Goal: Task Accomplishment & Management: Manage account settings

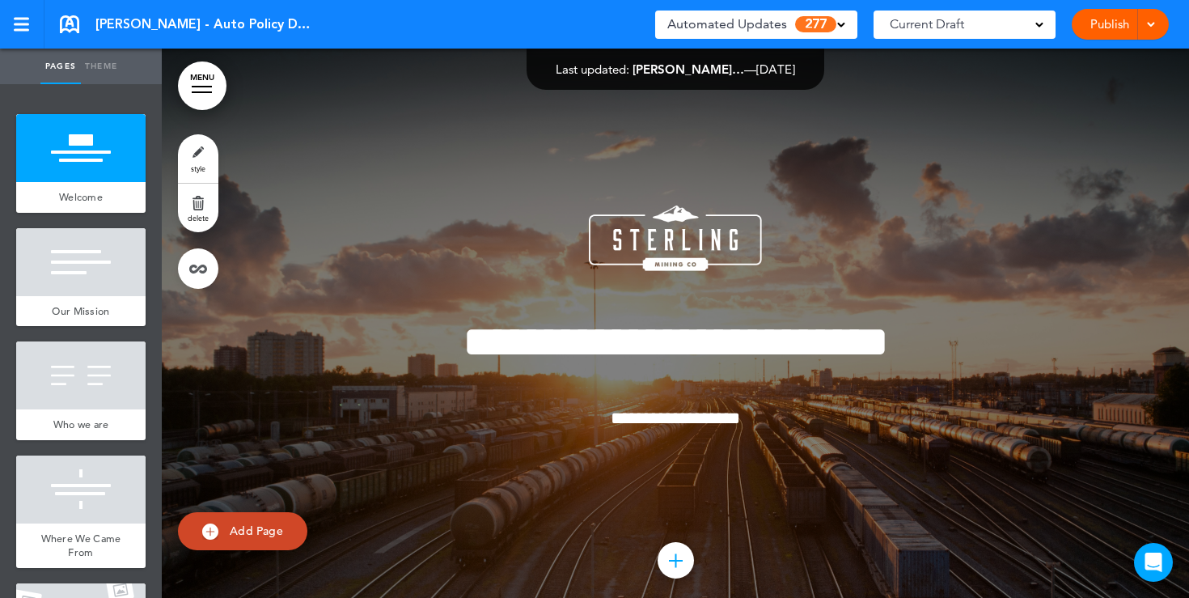
click at [845, 27] on div "Automated Updates 277" at bounding box center [756, 25] width 202 height 28
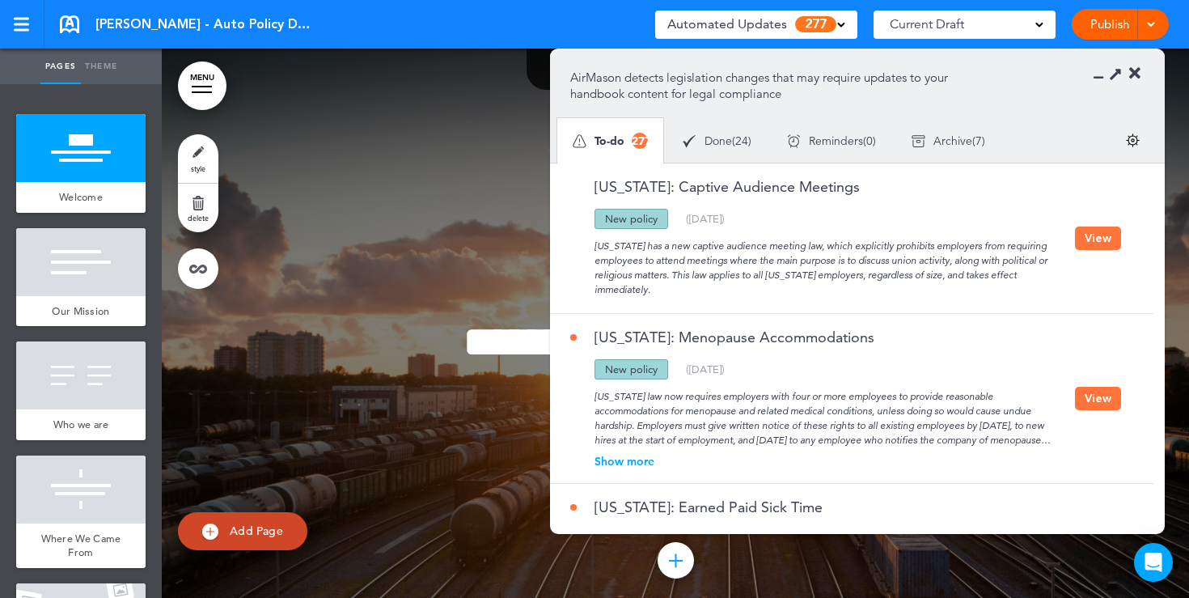
click at [1096, 239] on button "View" at bounding box center [1098, 237] width 46 height 23
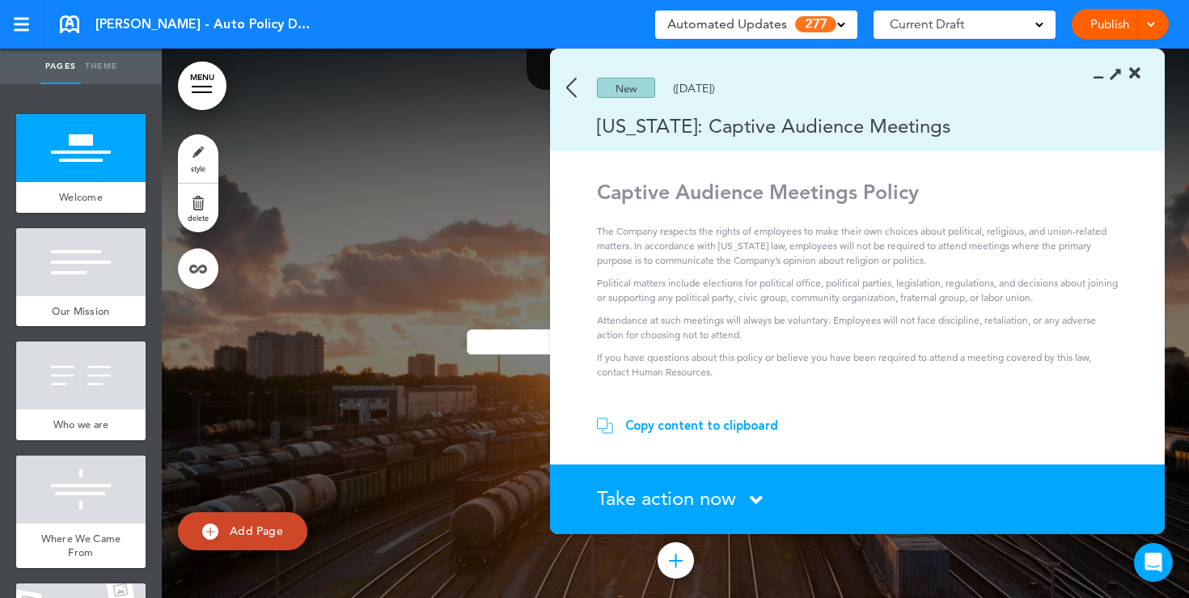
click at [669, 421] on div "Copy content to clipboard" at bounding box center [701, 425] width 153 height 16
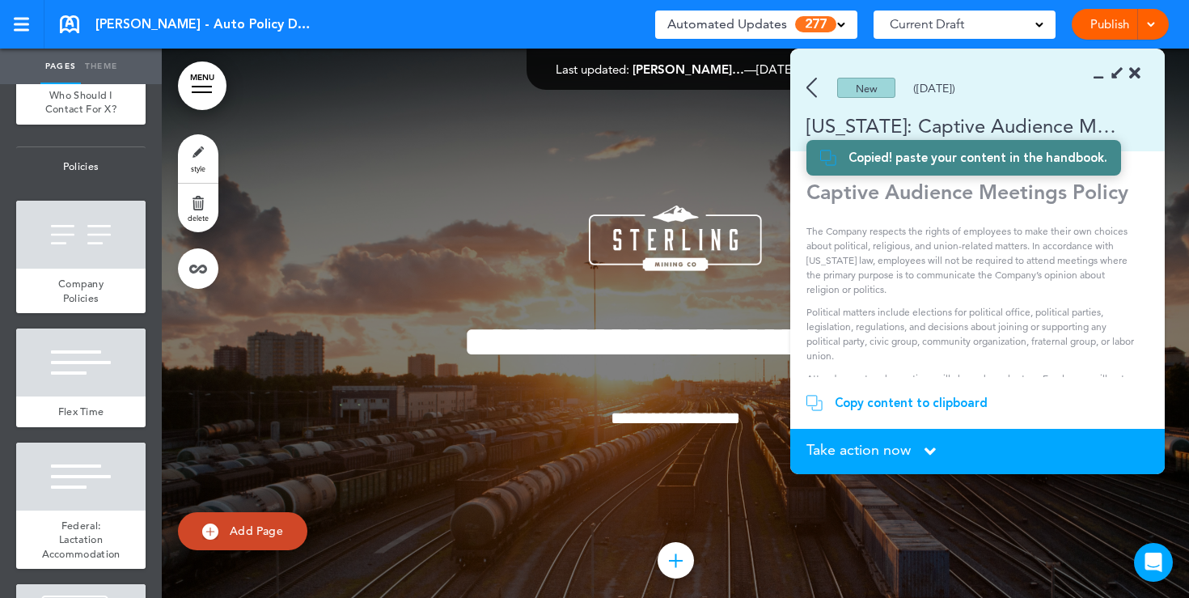
scroll to position [1333, 0]
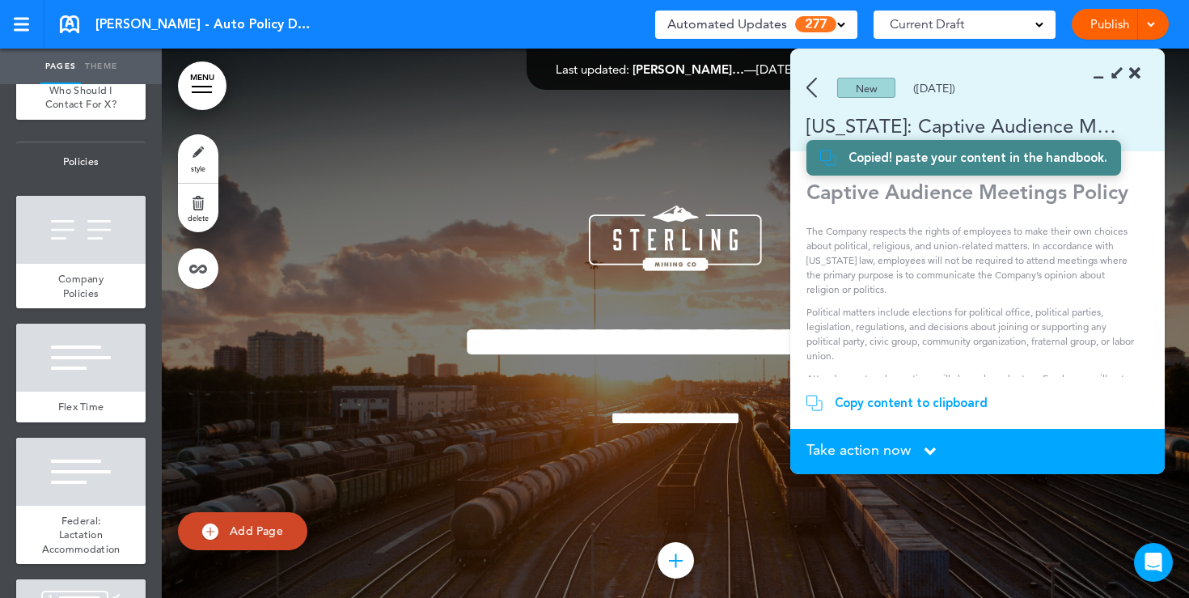
click at [86, 411] on span "Flex Time" at bounding box center [81, 407] width 46 height 14
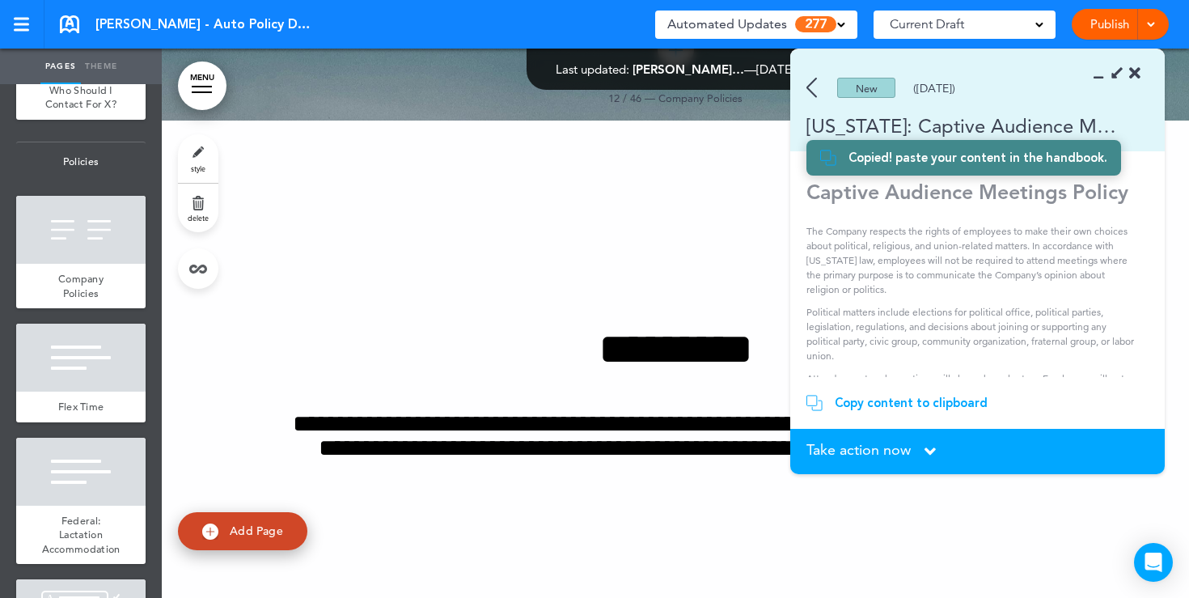
scroll to position [11392, 0]
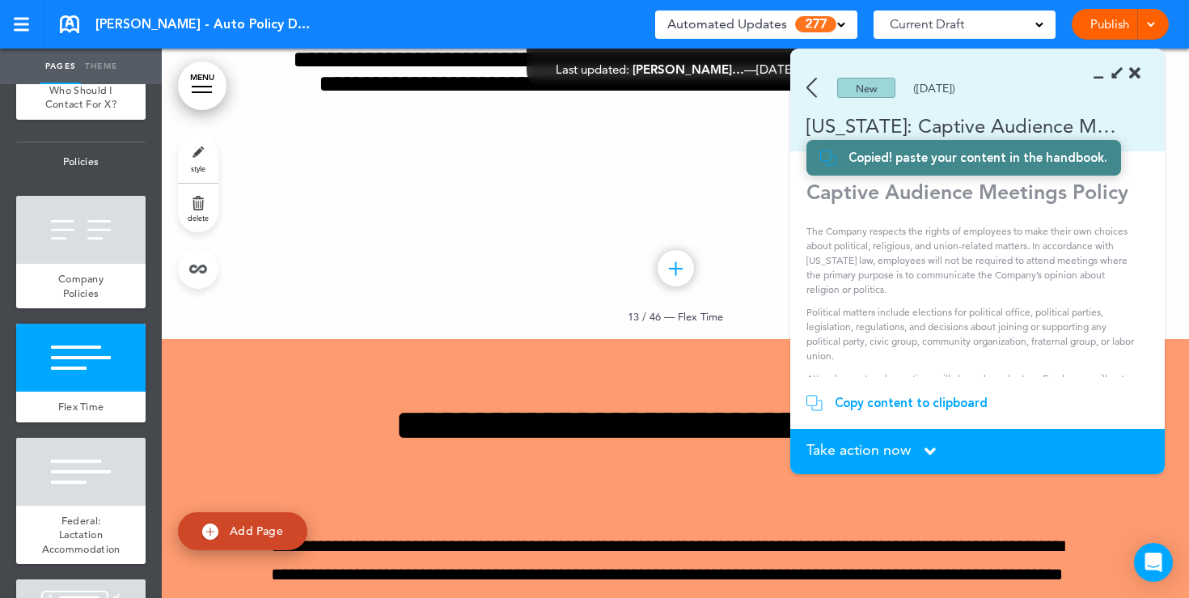
click at [1141, 74] on section "New (09/09/2025) New Jersey: Captive Audience Meetings" at bounding box center [977, 100] width 375 height 102
click at [1135, 74] on icon at bounding box center [1134, 74] width 11 height 16
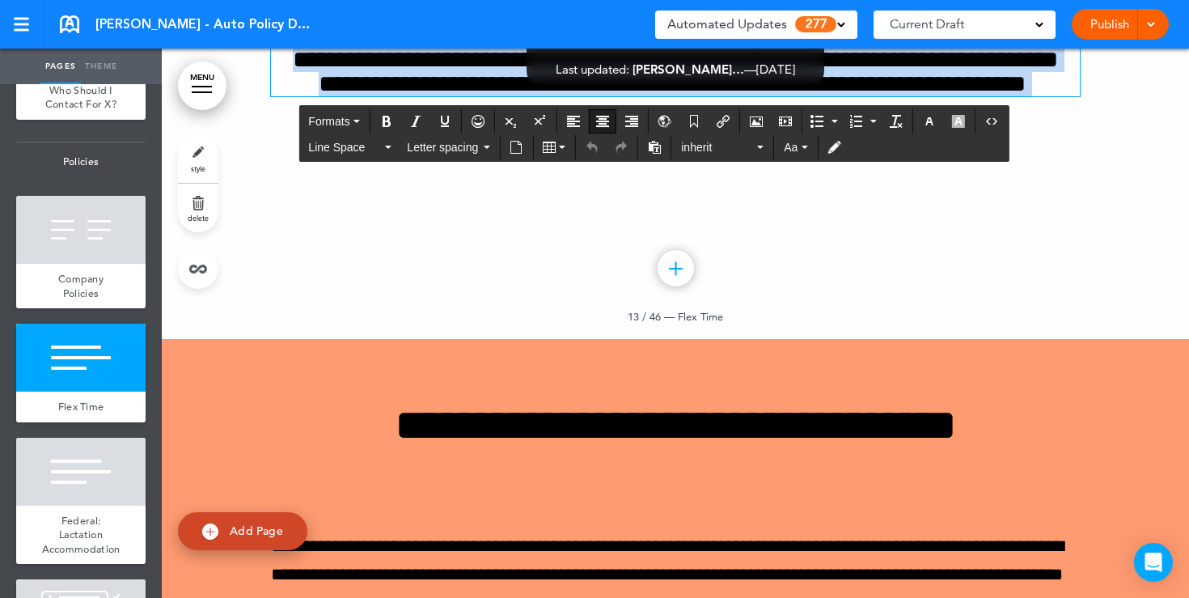
drag, startPoint x: 717, startPoint y: 396, endPoint x: 561, endPoint y: 273, distance: 199.2
click at [561, 96] on div "**********" at bounding box center [675, 29] width 809 height 133
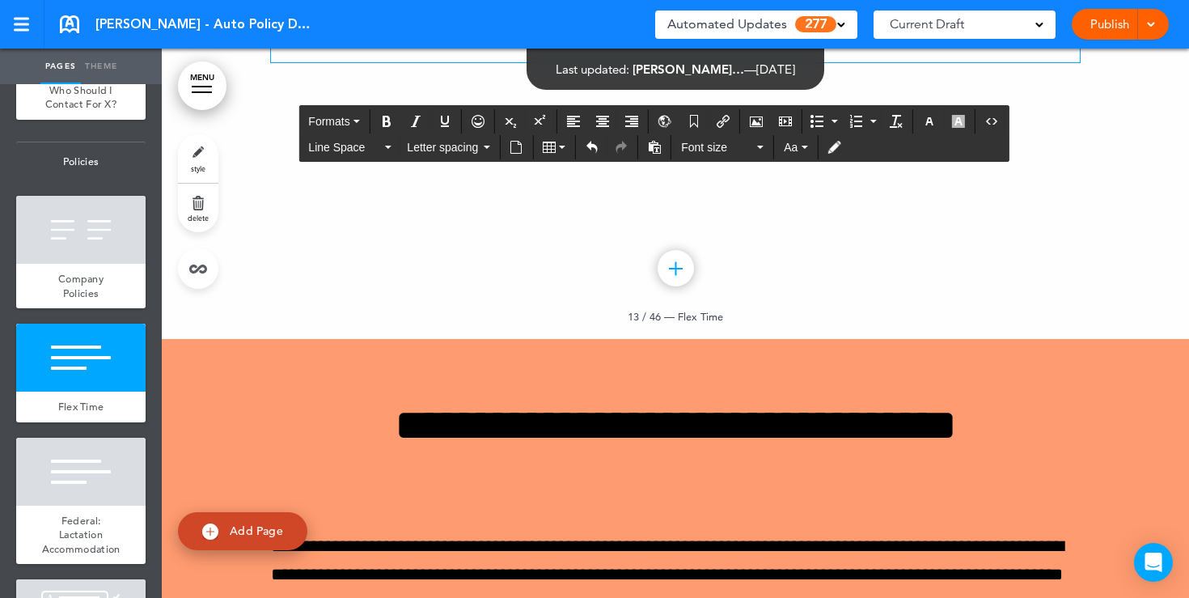
paste div
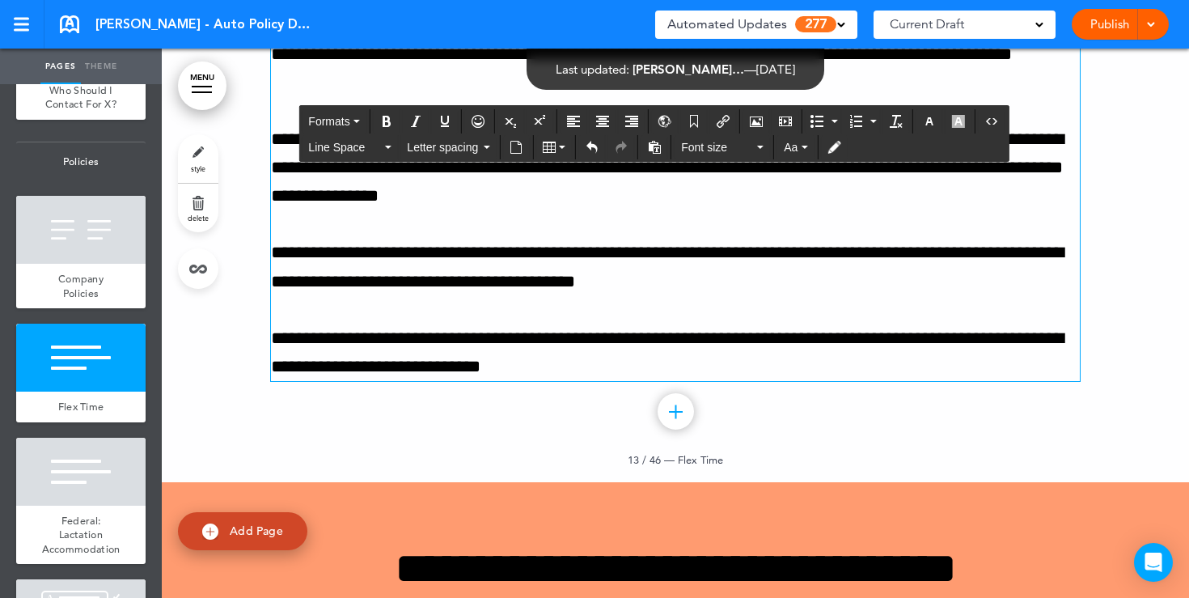
scroll to position [11308, 0]
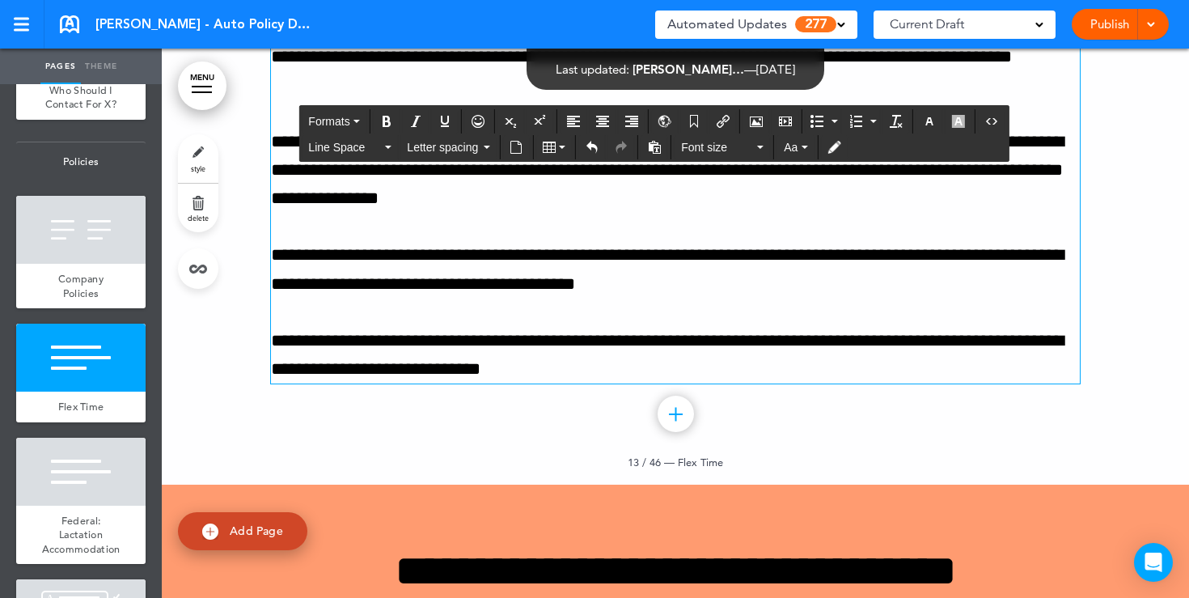
click at [197, 164] on span "style" at bounding box center [198, 168] width 15 height 10
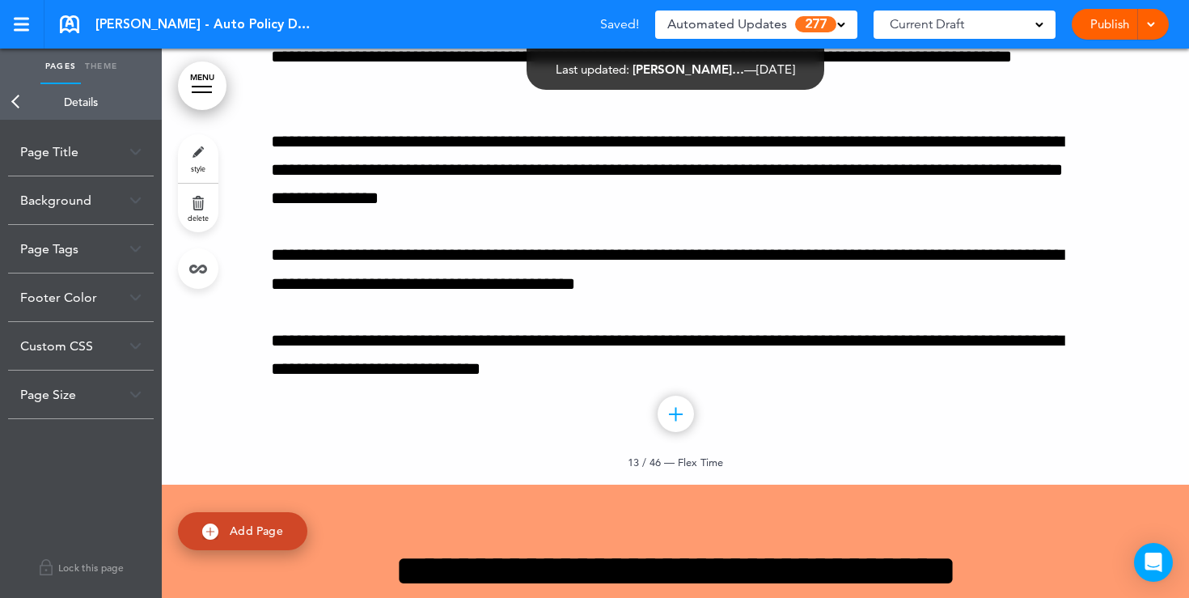
click at [91, 247] on div "Page Tags" at bounding box center [81, 249] width 146 height 48
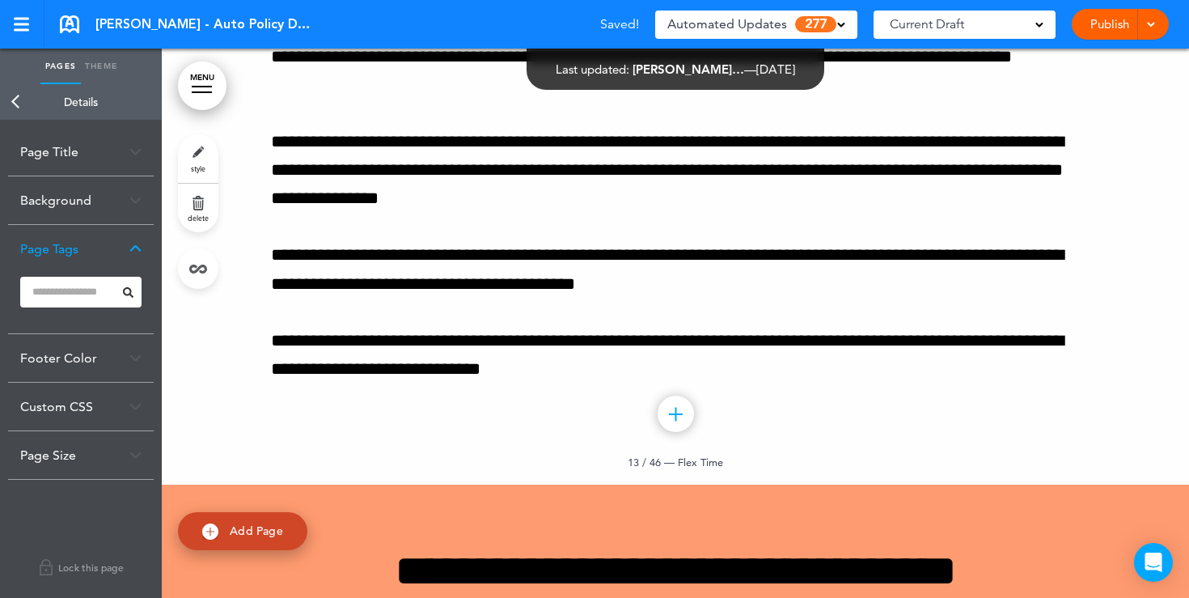
click at [114, 208] on div "Background" at bounding box center [81, 200] width 146 height 48
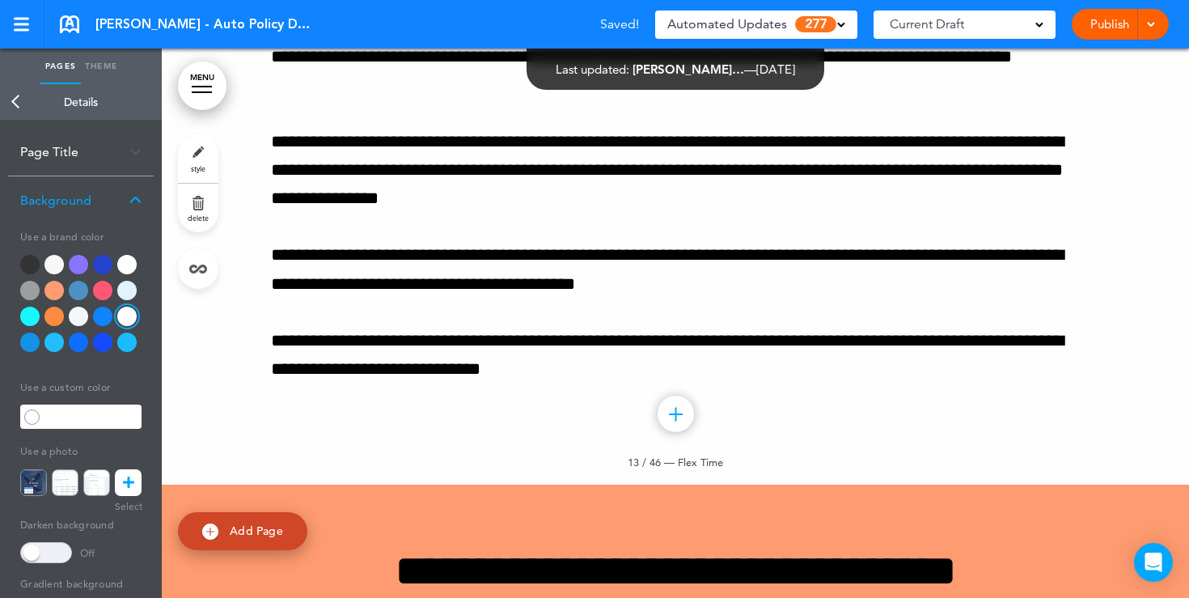
click at [57, 290] on div at bounding box center [53, 290] width 19 height 19
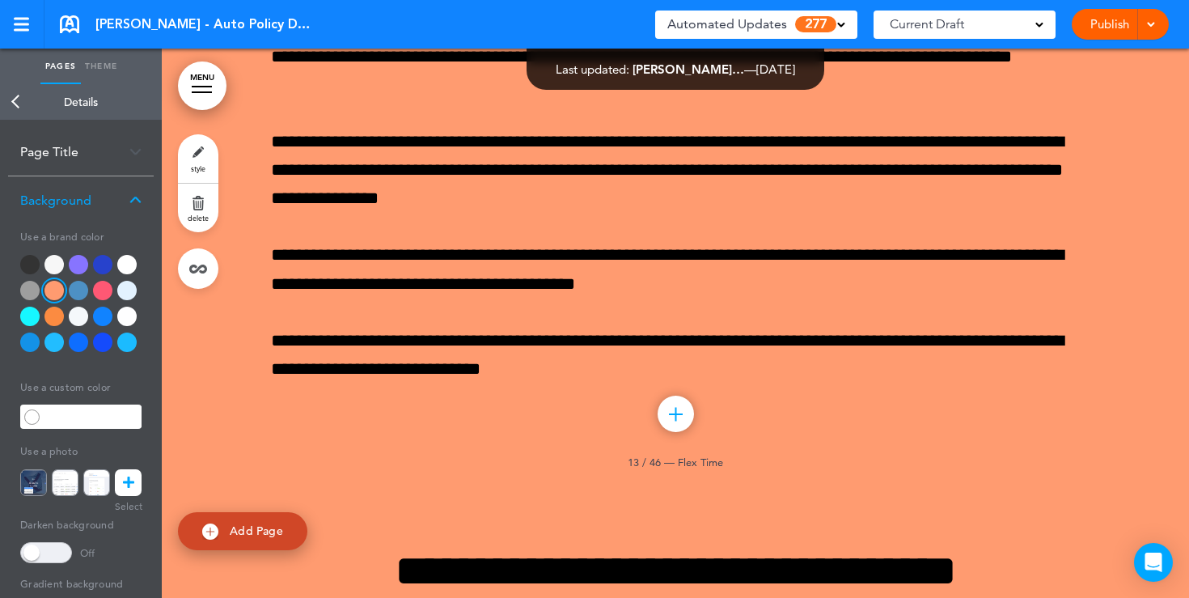
click at [1107, 30] on link "Publish" at bounding box center [1109, 24] width 51 height 31
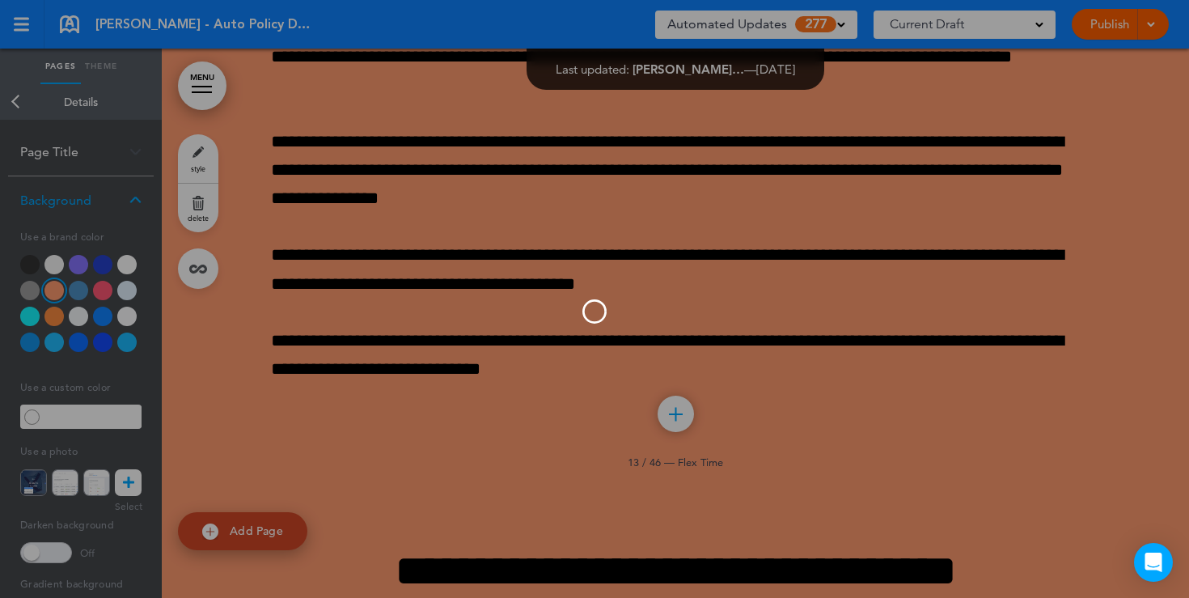
scroll to position [0, 0]
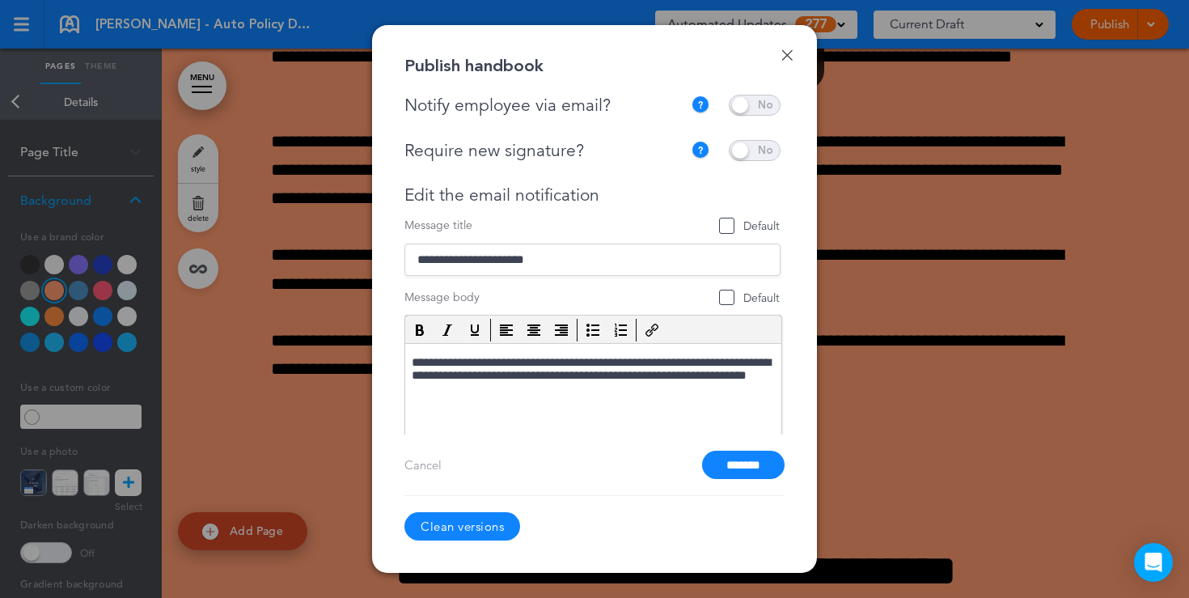
click at [789, 56] on link "Done" at bounding box center [786, 54] width 11 height 11
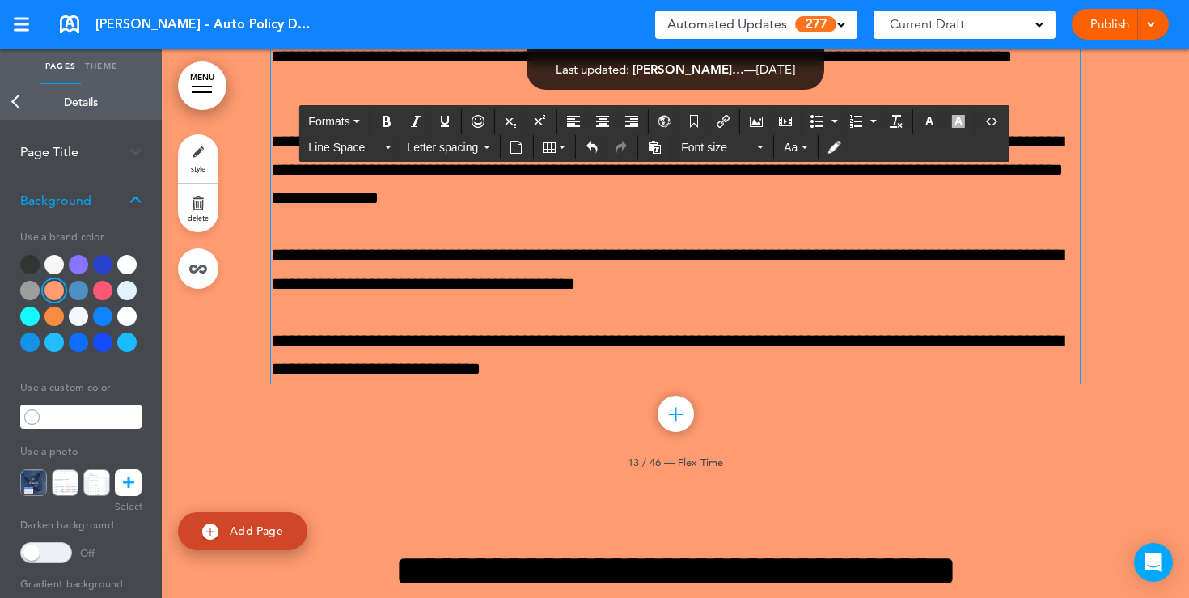
click at [346, 99] on p "**********" at bounding box center [675, 42] width 809 height 114
click at [594, 146] on icon "Undo" at bounding box center [592, 147] width 13 height 13
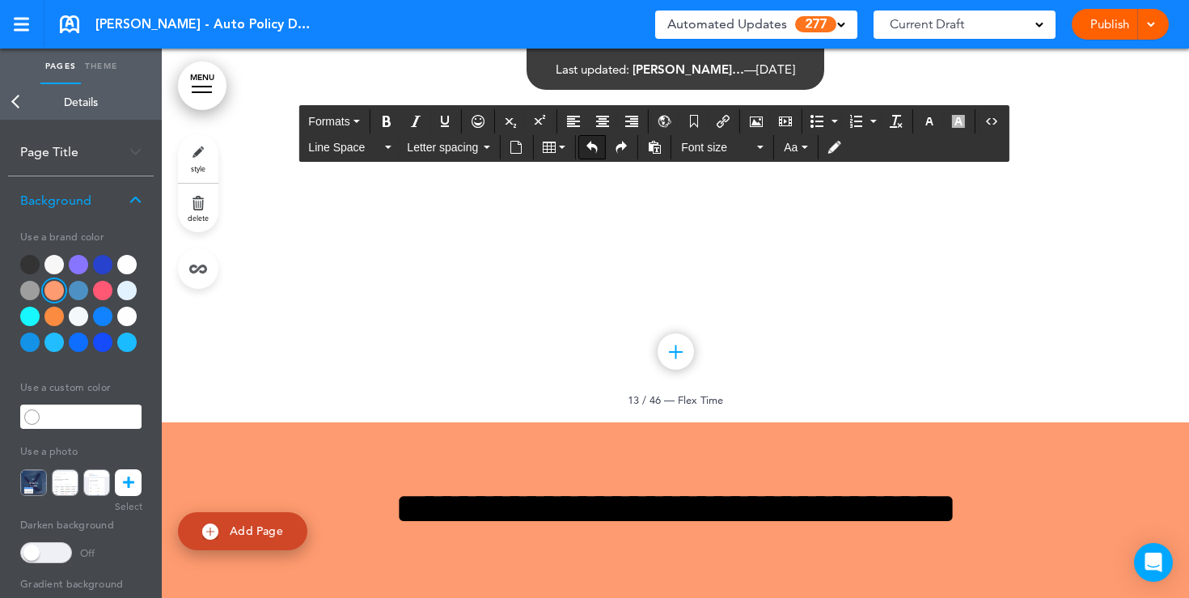
click at [594, 146] on icon "Undo" at bounding box center [592, 147] width 13 height 13
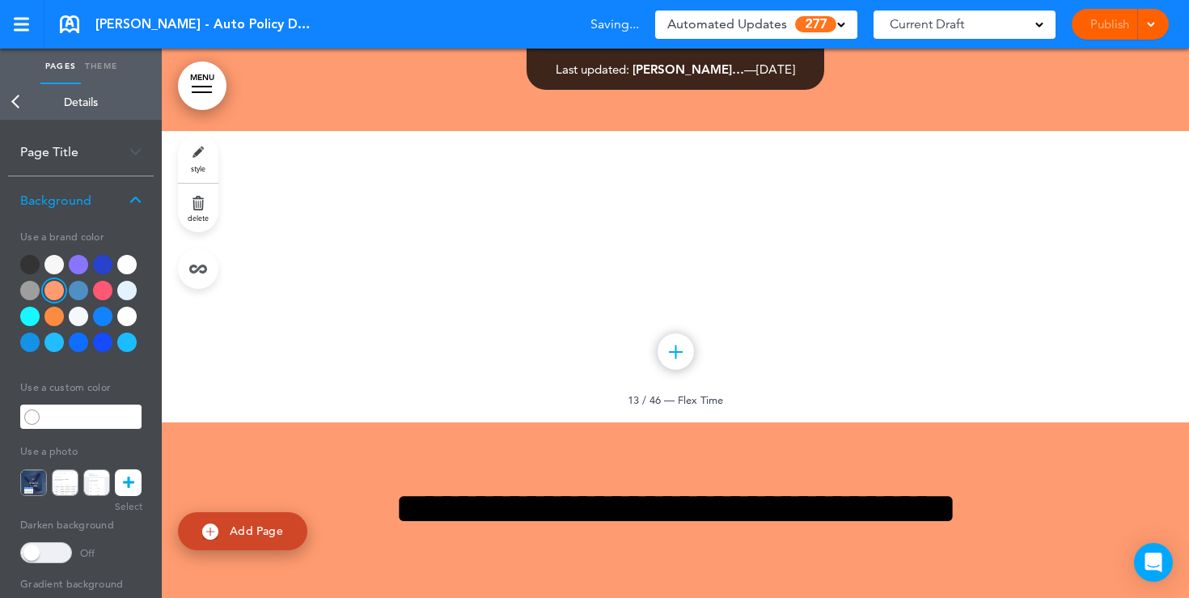
click at [123, 265] on div at bounding box center [126, 264] width 19 height 19
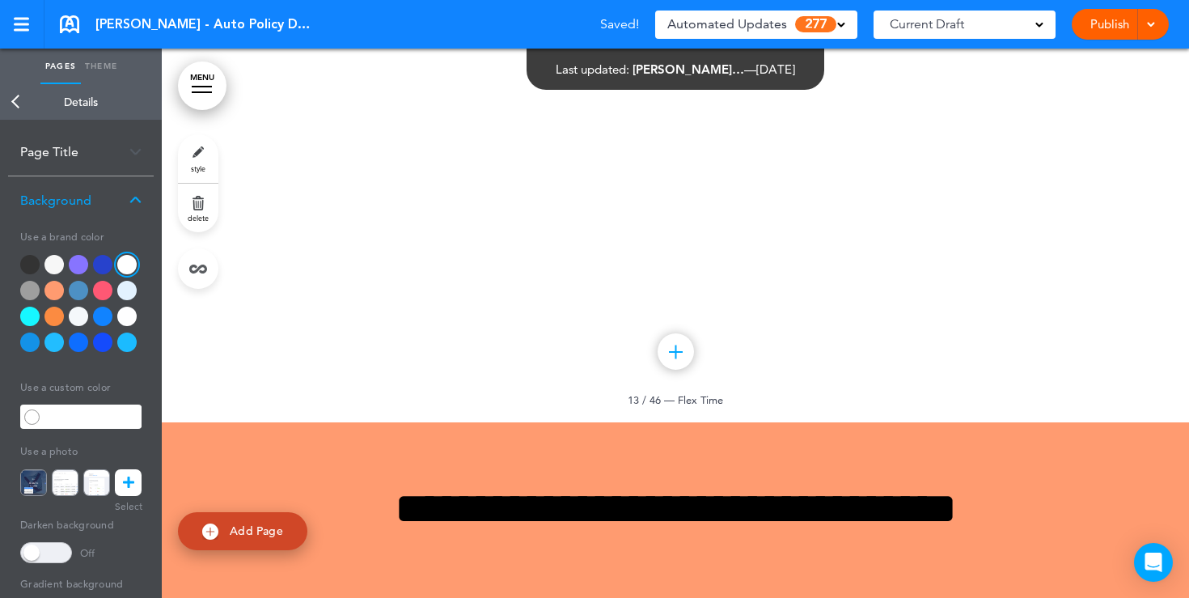
click at [20, 108] on link "Back" at bounding box center [16, 102] width 32 height 36
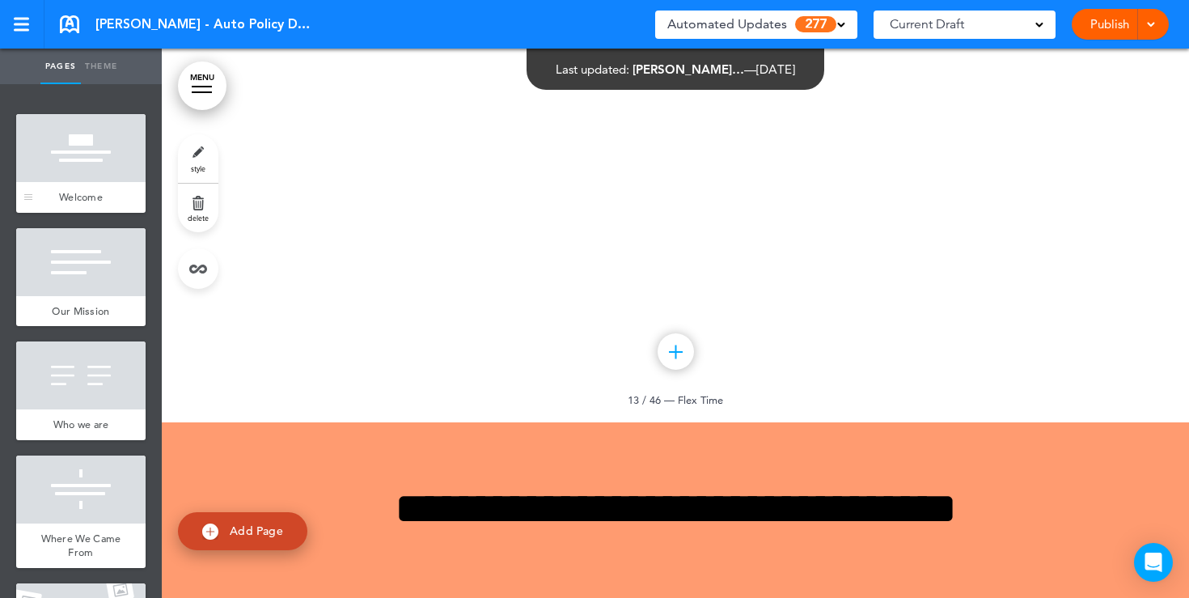
click at [78, 146] on div at bounding box center [80, 148] width 129 height 68
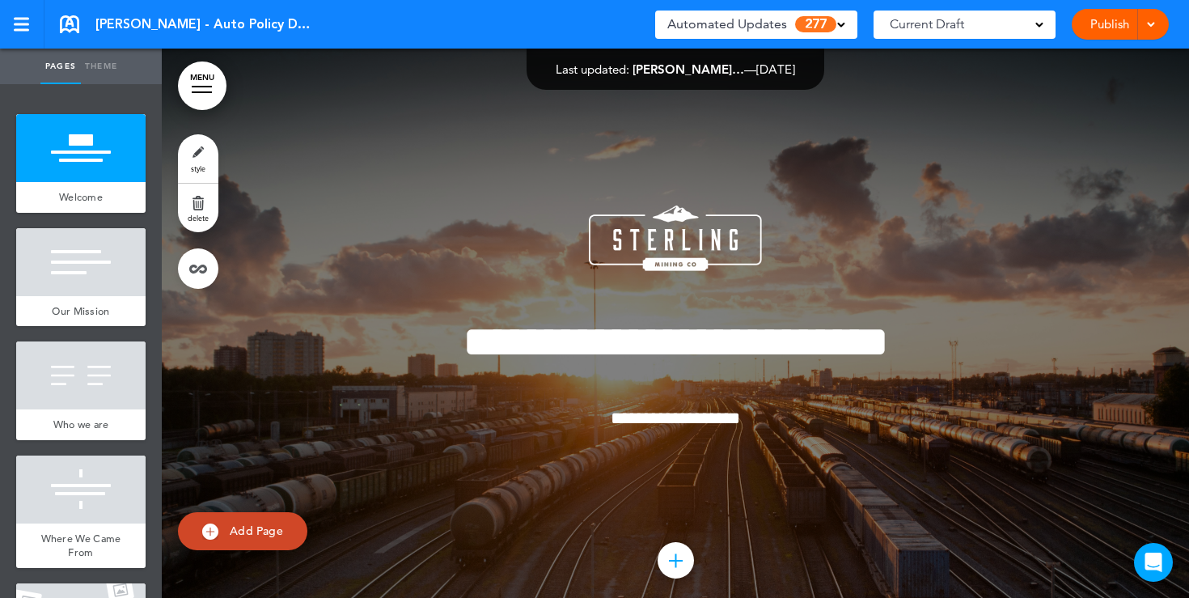
click at [811, 33] on div "Automated Updates 277" at bounding box center [756, 24] width 178 height 23
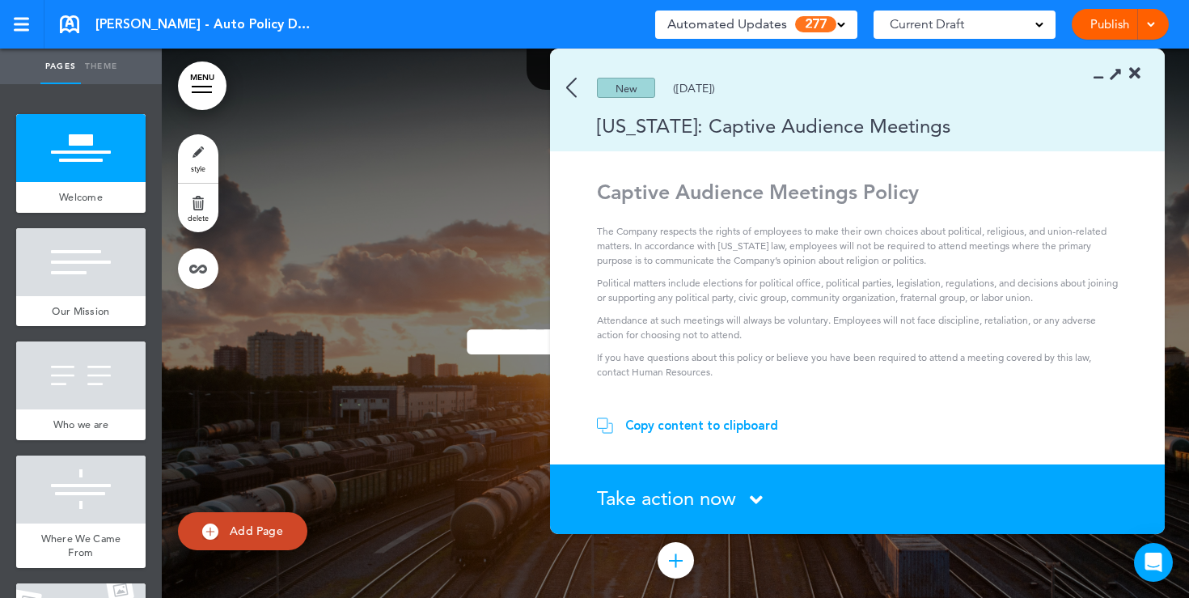
click at [576, 81] on img at bounding box center [571, 88] width 11 height 20
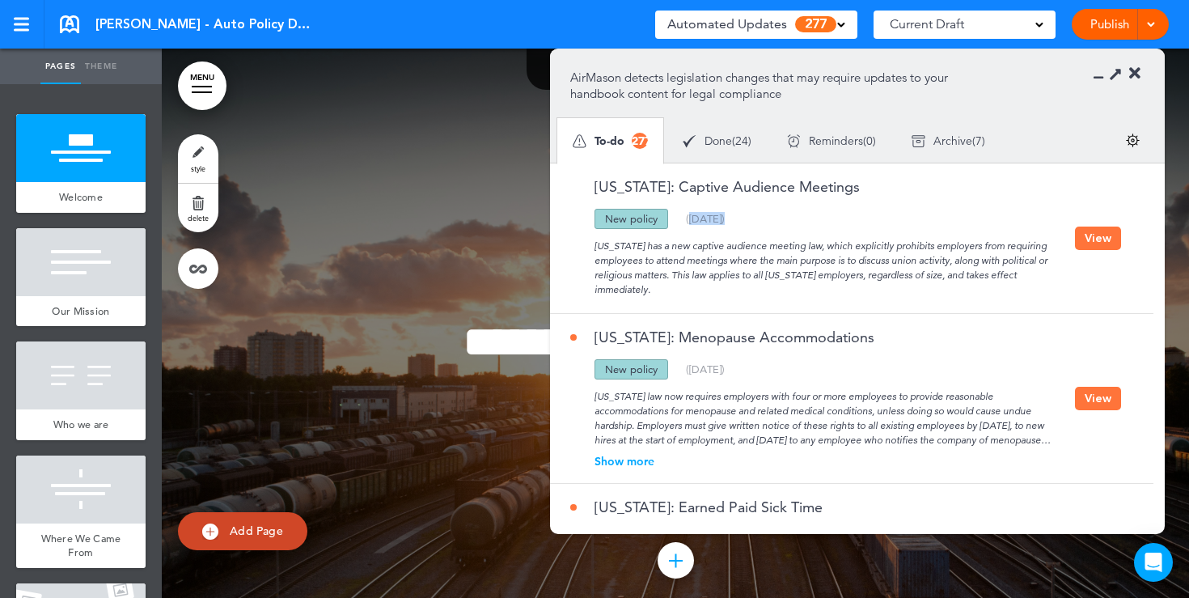
drag, startPoint x: 747, startPoint y: 220, endPoint x: 687, endPoint y: 218, distance: 60.7
click at [687, 218] on div "Updated policy New policy Deleted policy ( 09/10/2025 )" at bounding box center [822, 219] width 505 height 20
click at [792, 223] on div "Updated policy New policy Deleted policy ( 09/10/2025 )" at bounding box center [822, 219] width 505 height 20
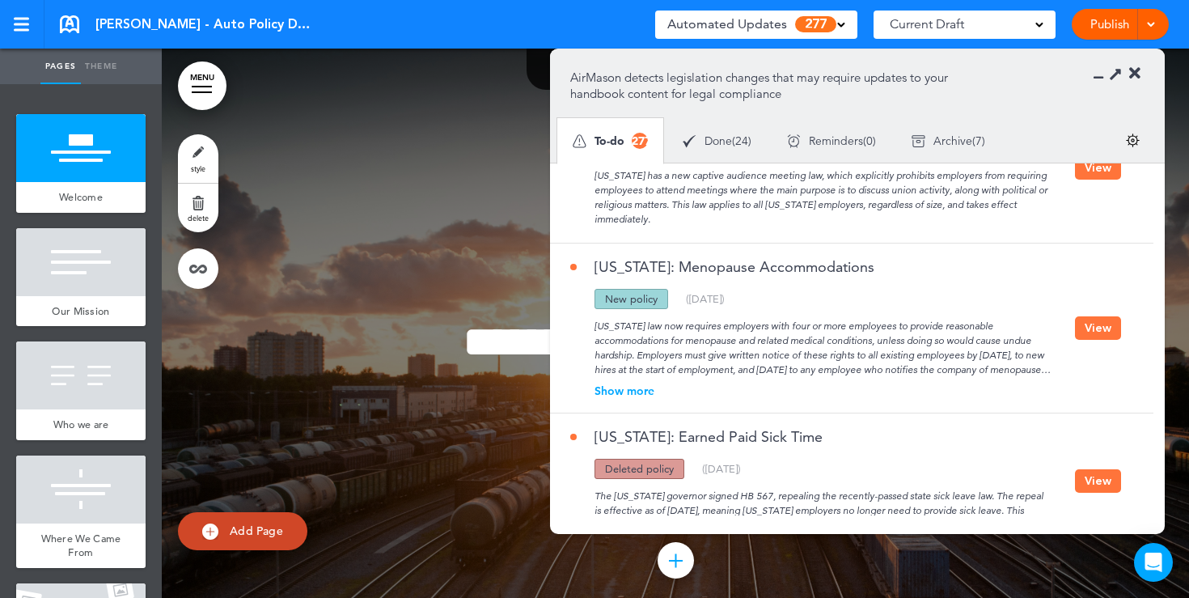
scroll to position [78, 0]
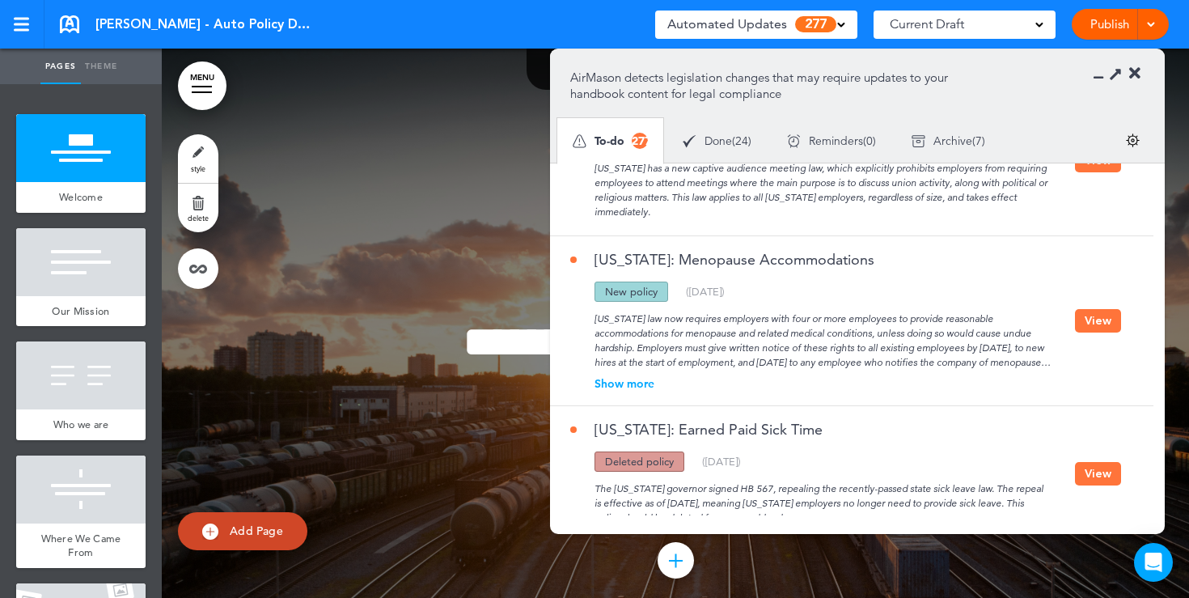
drag, startPoint x: 756, startPoint y: 296, endPoint x: 666, endPoint y: 285, distance: 90.5
click at [666, 286] on div "Updated policy New policy Deleted policy ( 08/29/2025 )" at bounding box center [822, 291] width 505 height 20
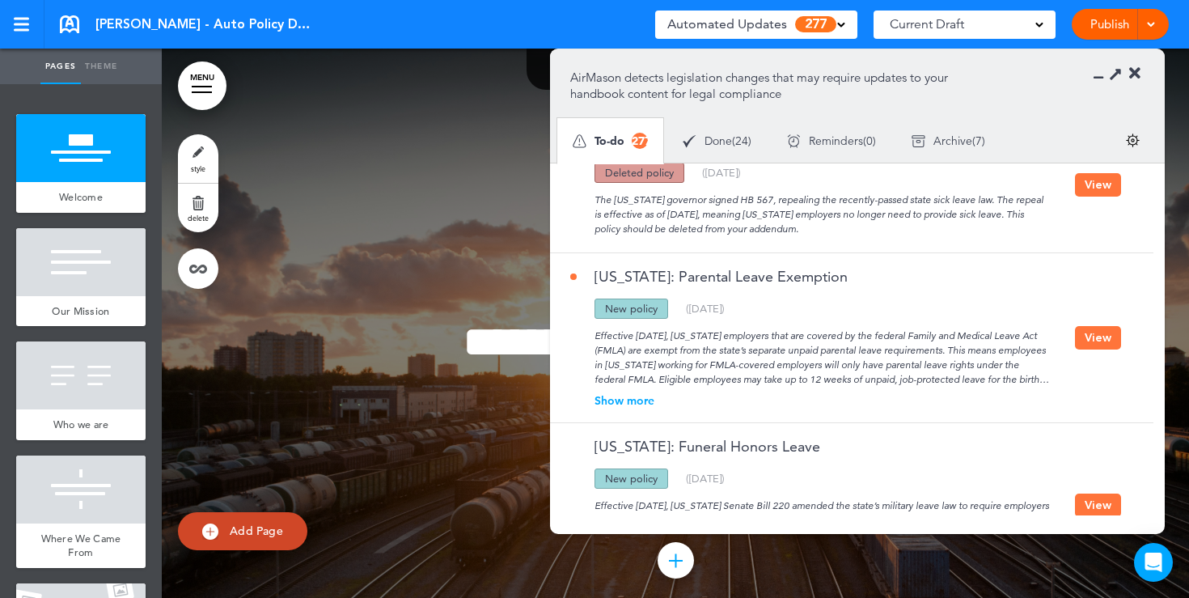
scroll to position [391, 0]
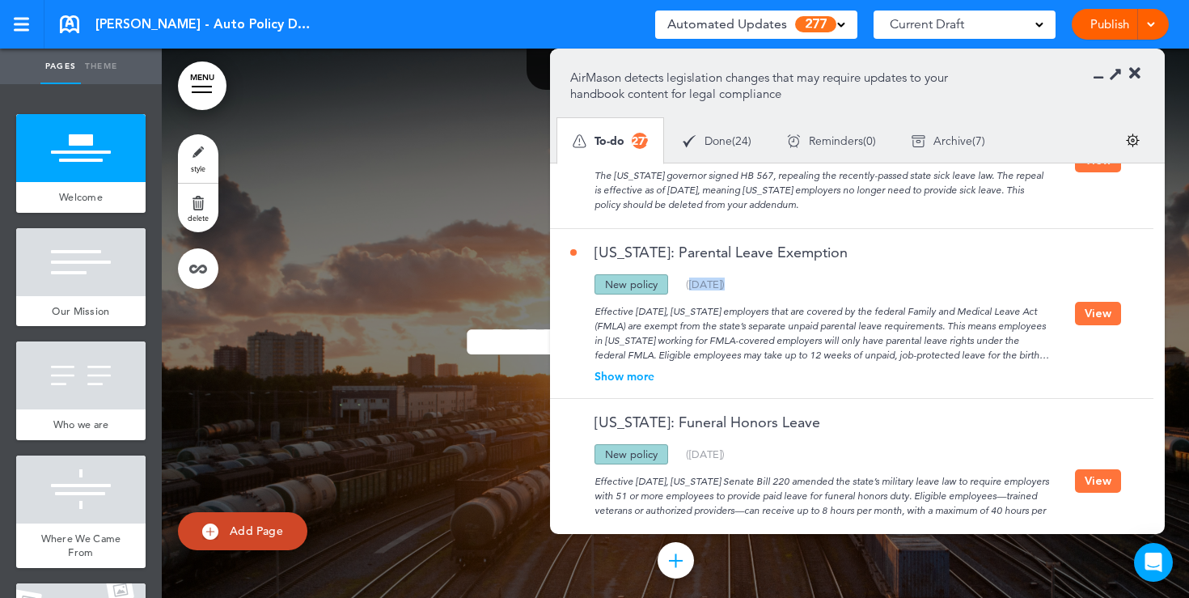
drag, startPoint x: 753, startPoint y: 286, endPoint x: 681, endPoint y: 283, distance: 72.0
click at [684, 284] on div "Updated policy New policy Deleted policy ( 08/27/2025 )" at bounding box center [822, 284] width 505 height 20
drag, startPoint x: 750, startPoint y: 450, endPoint x: 710, endPoint y: 449, distance: 39.6
click at [710, 449] on div "Updated policy New policy Deleted policy ( 08/06/2025 )" at bounding box center [822, 454] width 505 height 20
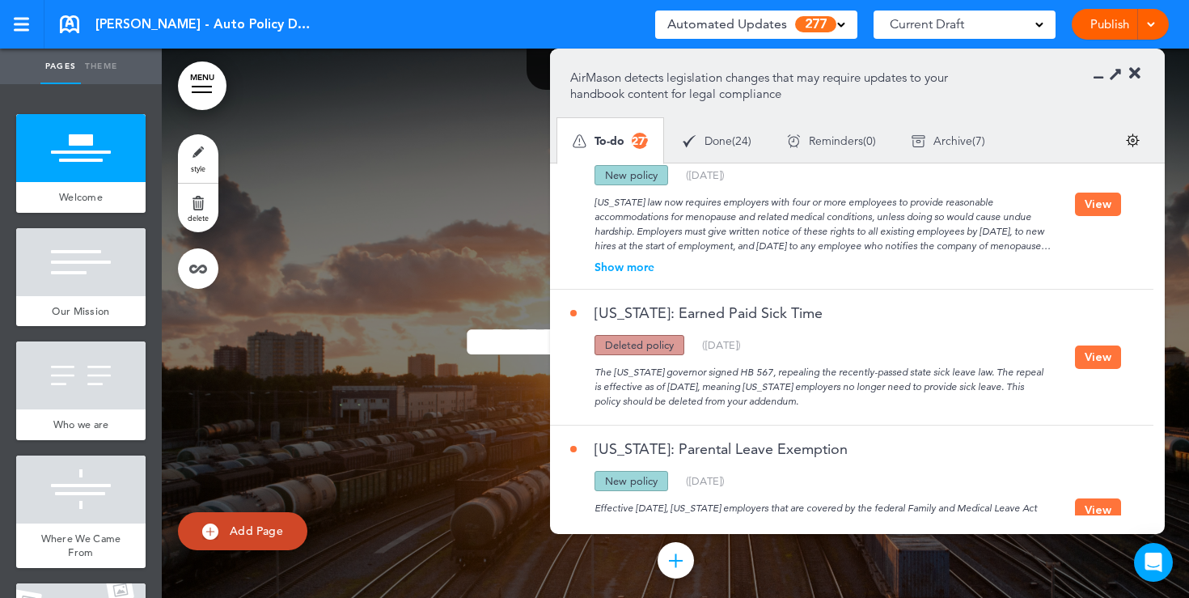
scroll to position [0, 0]
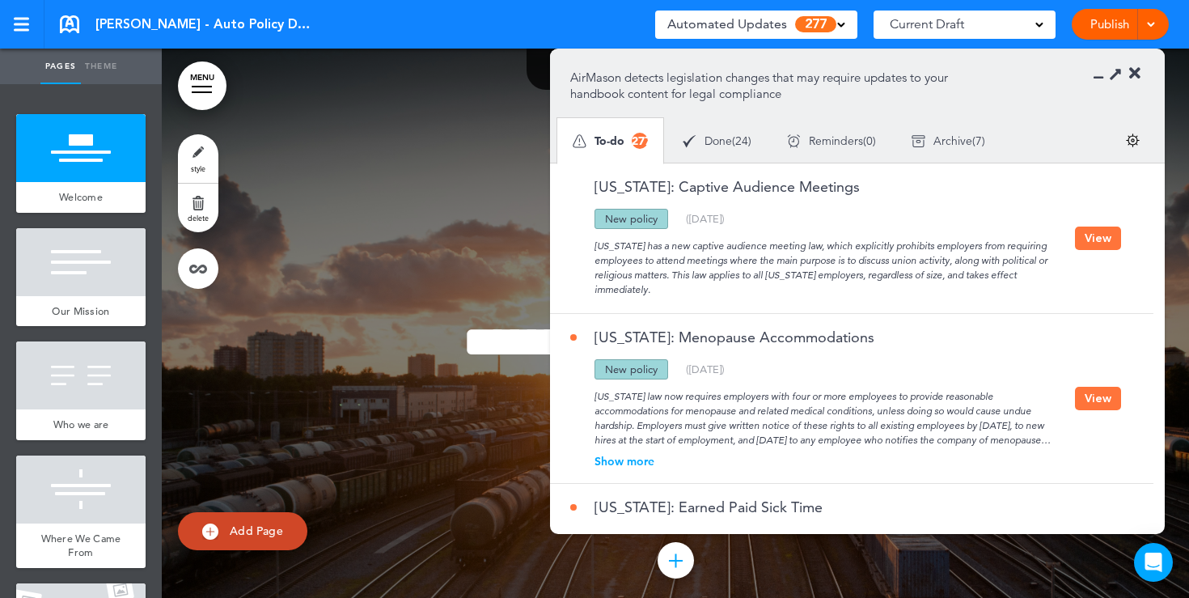
click at [1138, 74] on icon at bounding box center [1134, 74] width 11 height 16
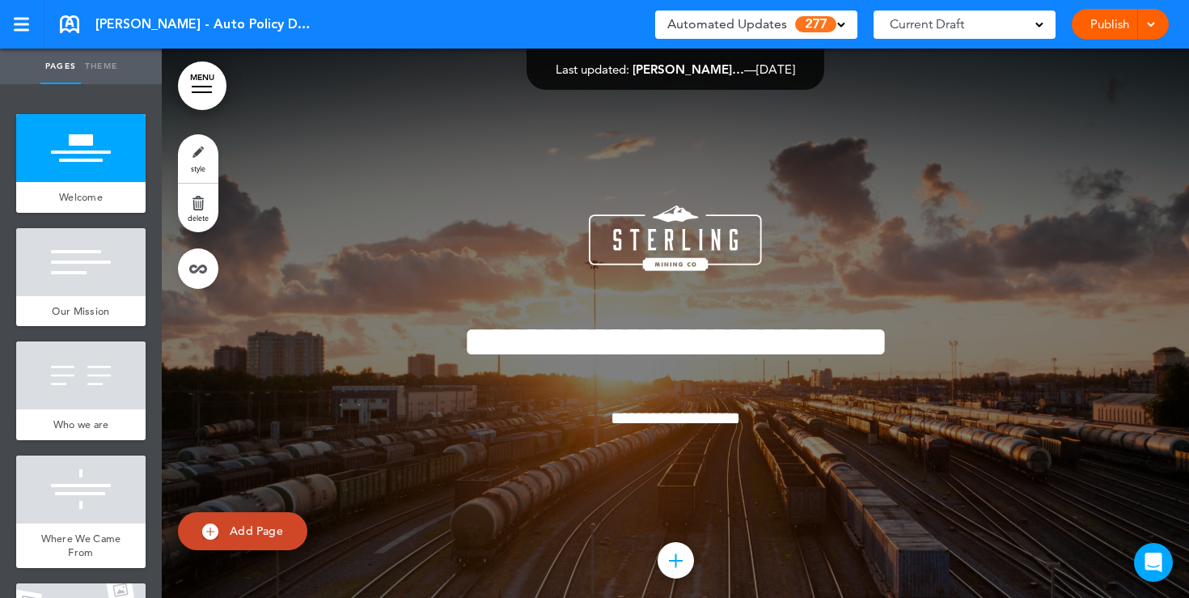
click at [1133, 30] on link "Publish" at bounding box center [1109, 24] width 51 height 31
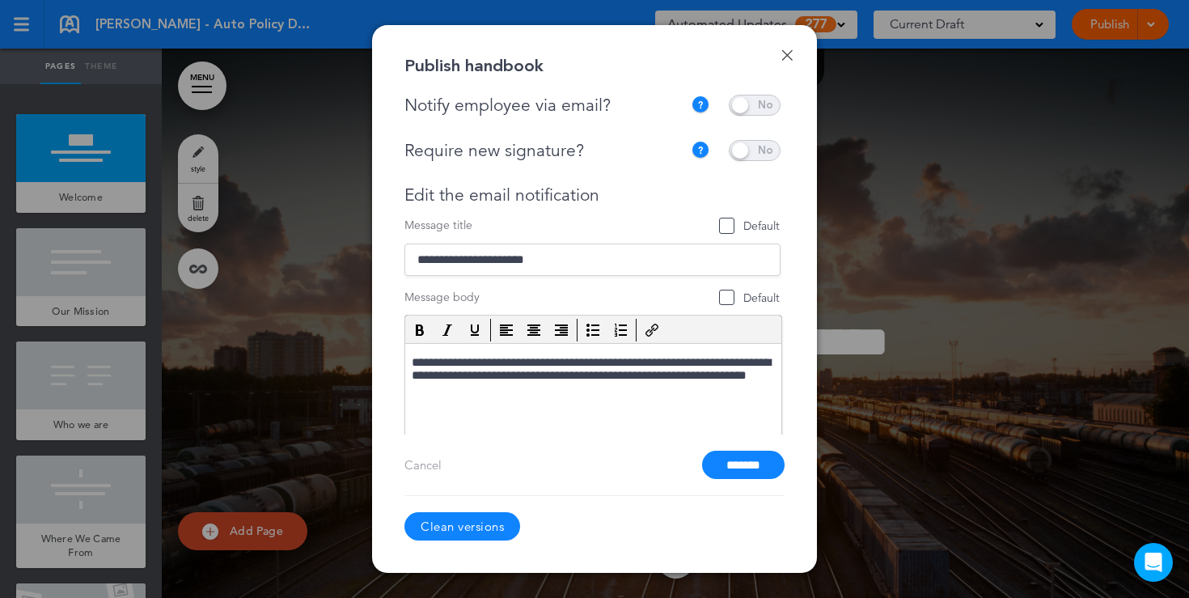
click at [956, 139] on div at bounding box center [594, 299] width 1189 height 598
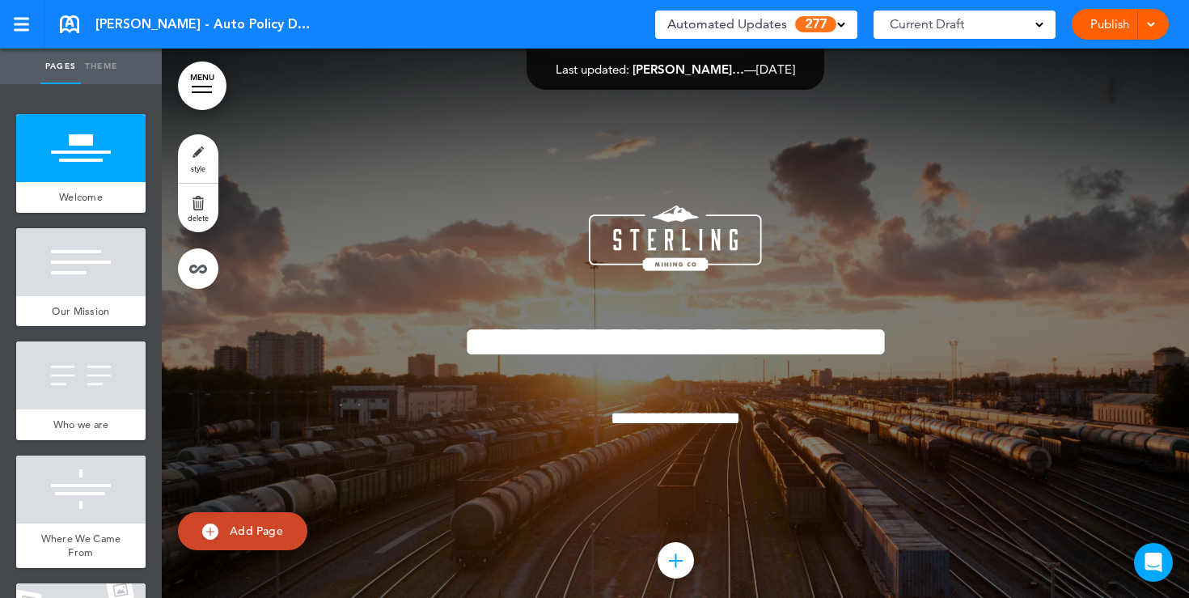
click at [1036, 32] on div "Current Draft" at bounding box center [965, 25] width 182 height 28
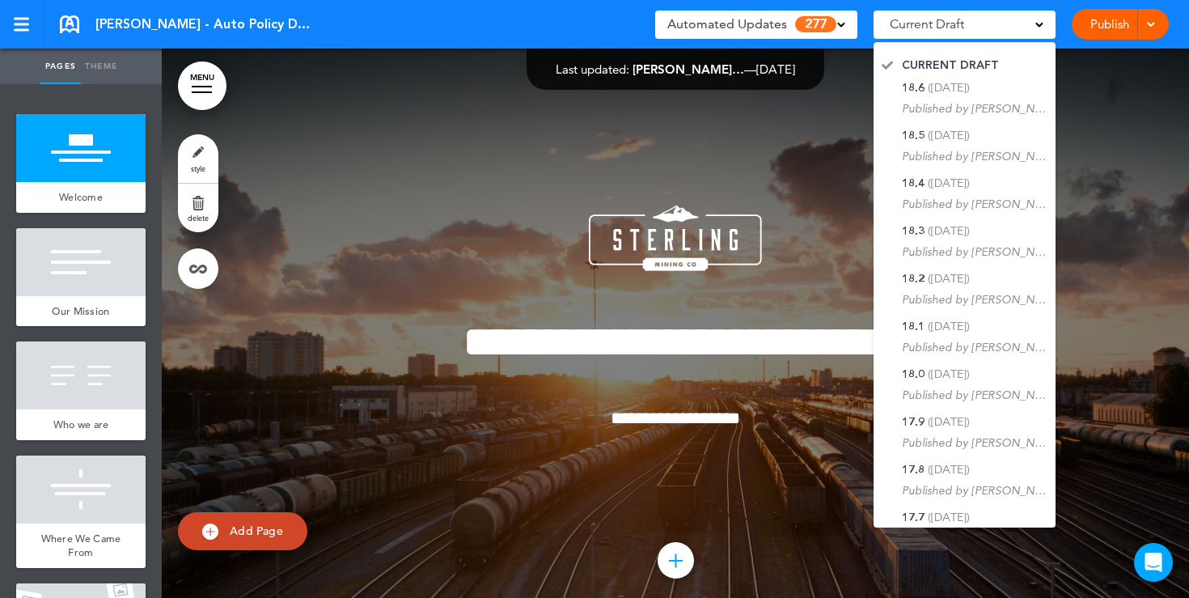
click at [746, 127] on div at bounding box center [675, 340] width 1027 height 582
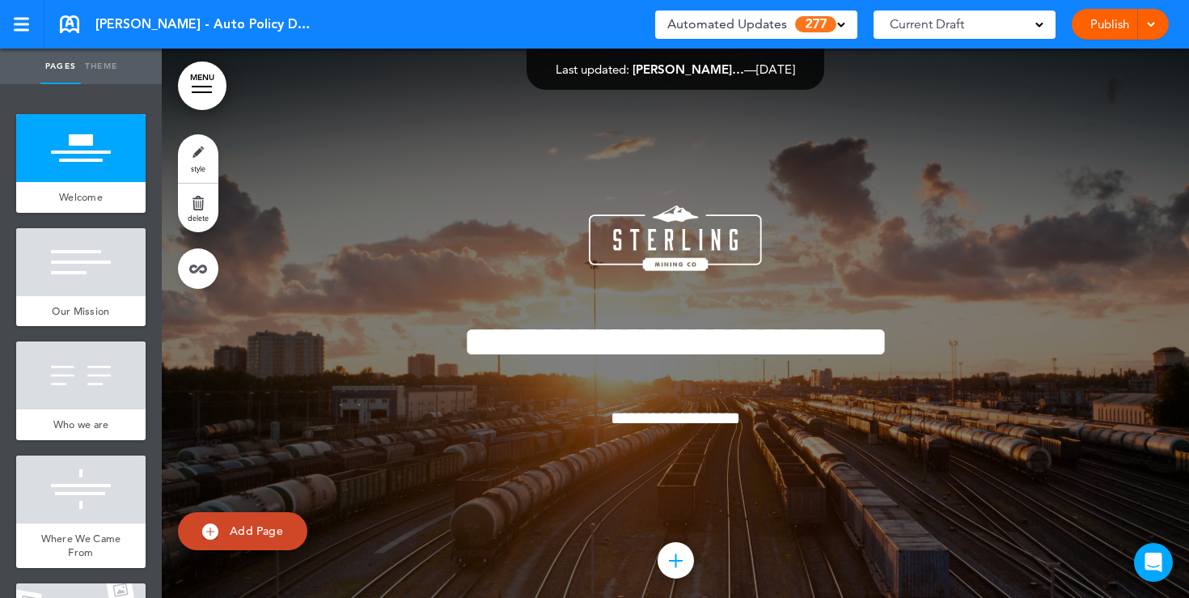
click at [192, 95] on link "MENU" at bounding box center [202, 85] width 49 height 49
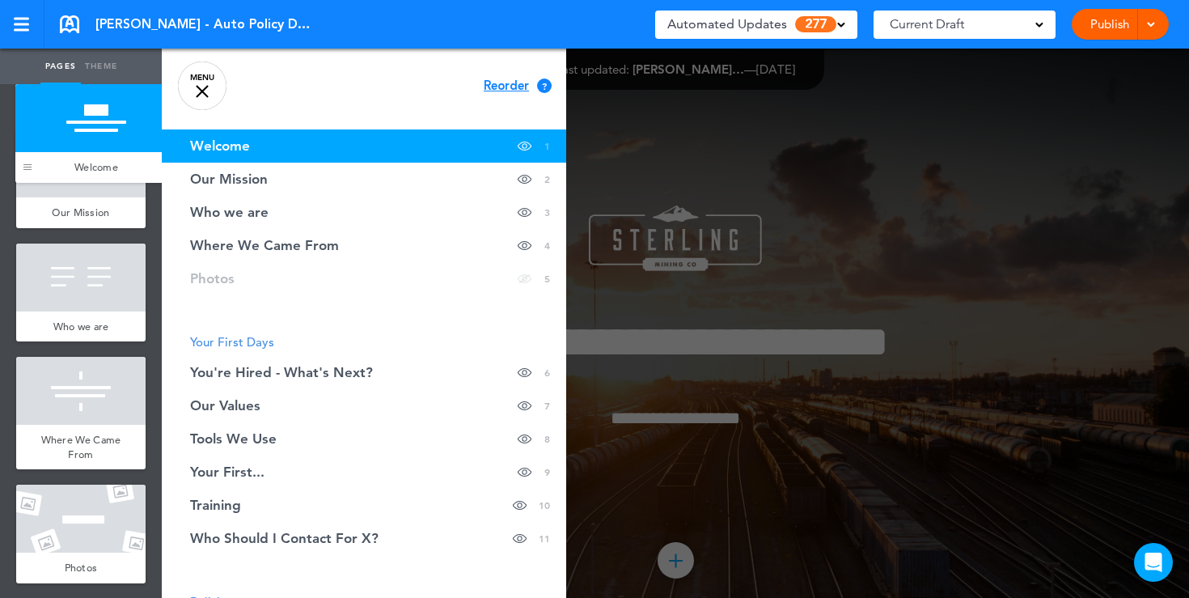
drag, startPoint x: 28, startPoint y: 194, endPoint x: 27, endPoint y: 164, distance: 29.9
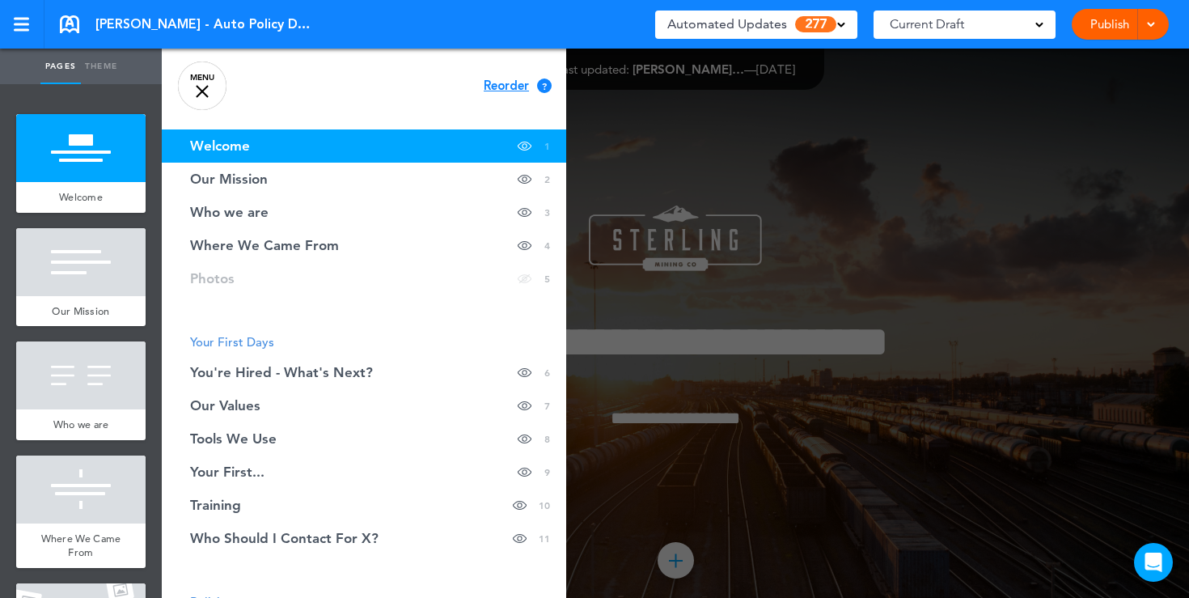
click at [210, 87] on link "MENU" at bounding box center [202, 85] width 49 height 49
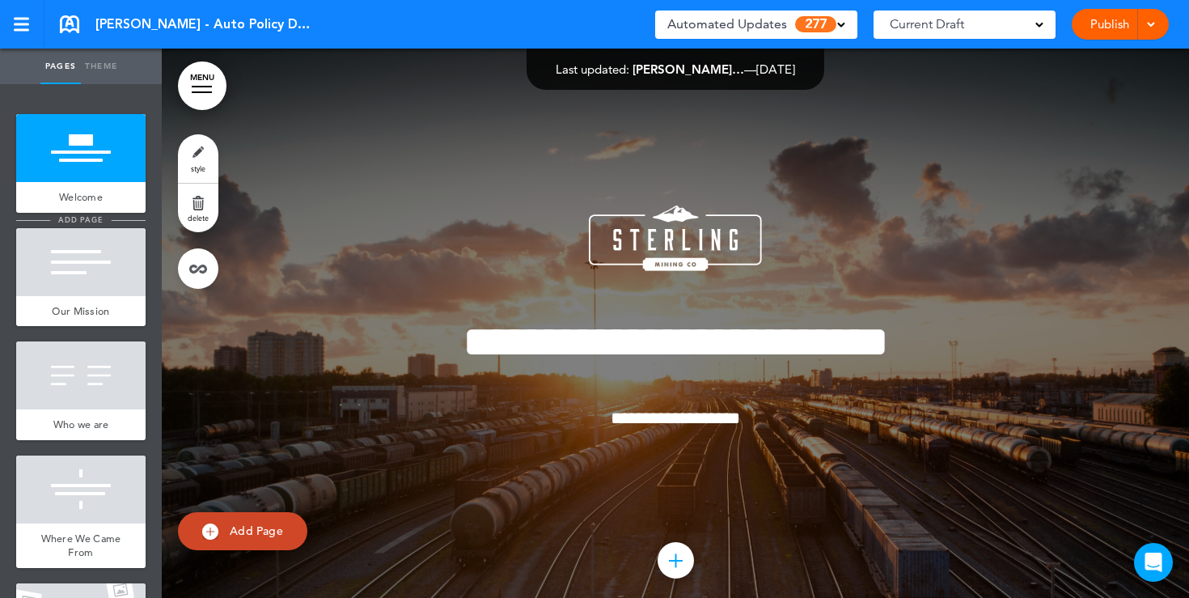
click at [70, 217] on span "add page" at bounding box center [80, 219] width 61 height 11
type input "********"
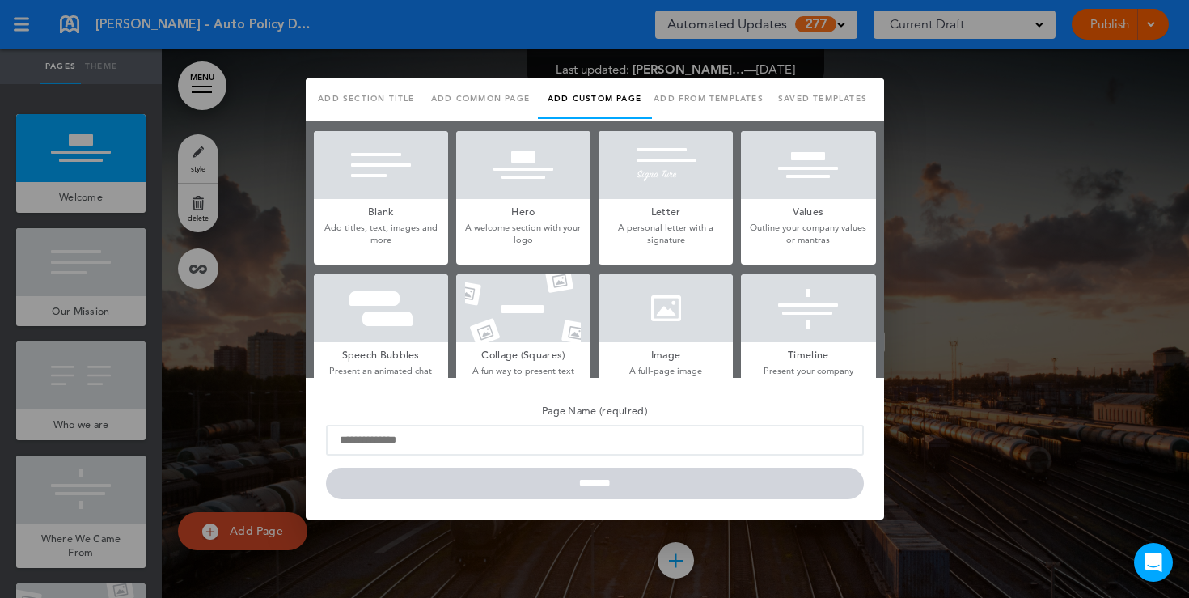
click at [383, 203] on h5 "Blank" at bounding box center [381, 210] width 134 height 23
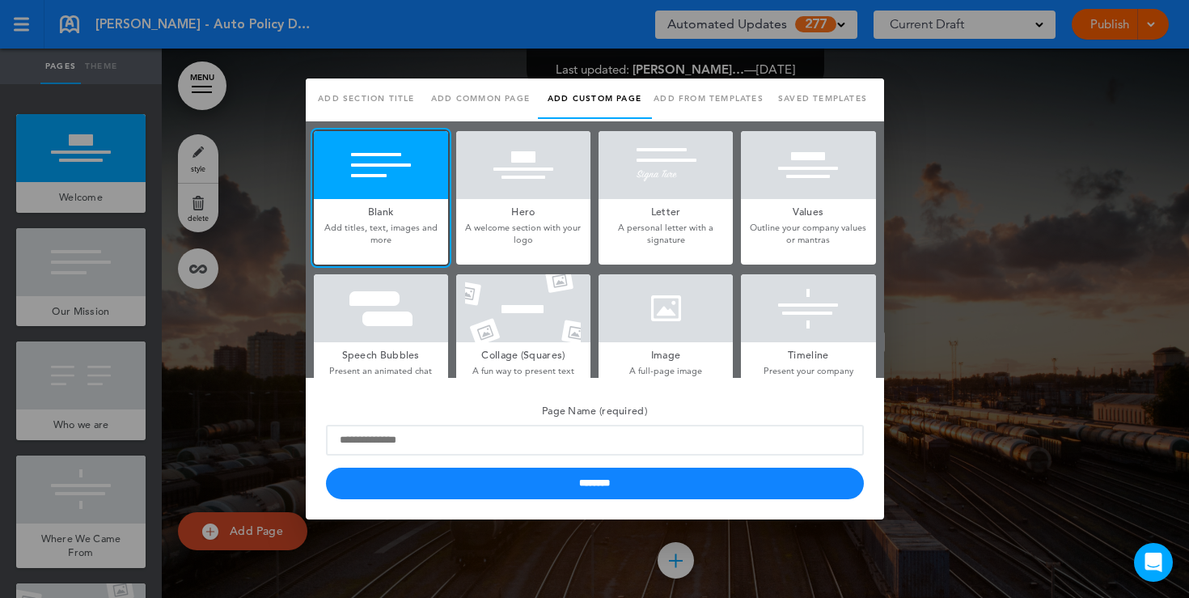
click at [536, 207] on h5 "Hero" at bounding box center [523, 210] width 134 height 23
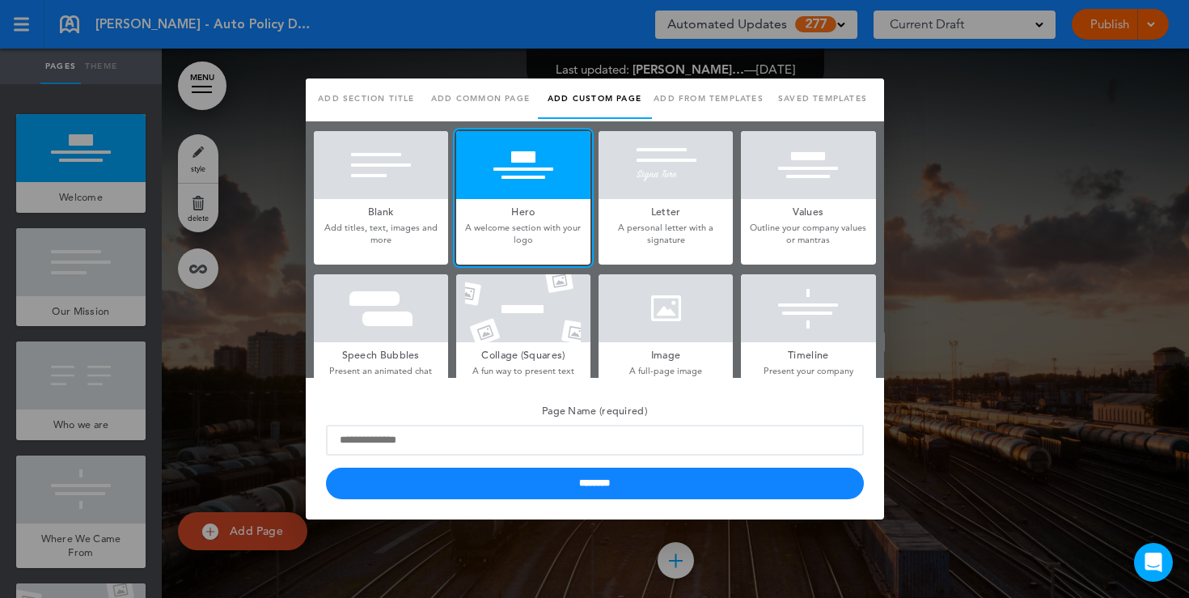
click at [661, 210] on h5 "Letter" at bounding box center [666, 210] width 134 height 23
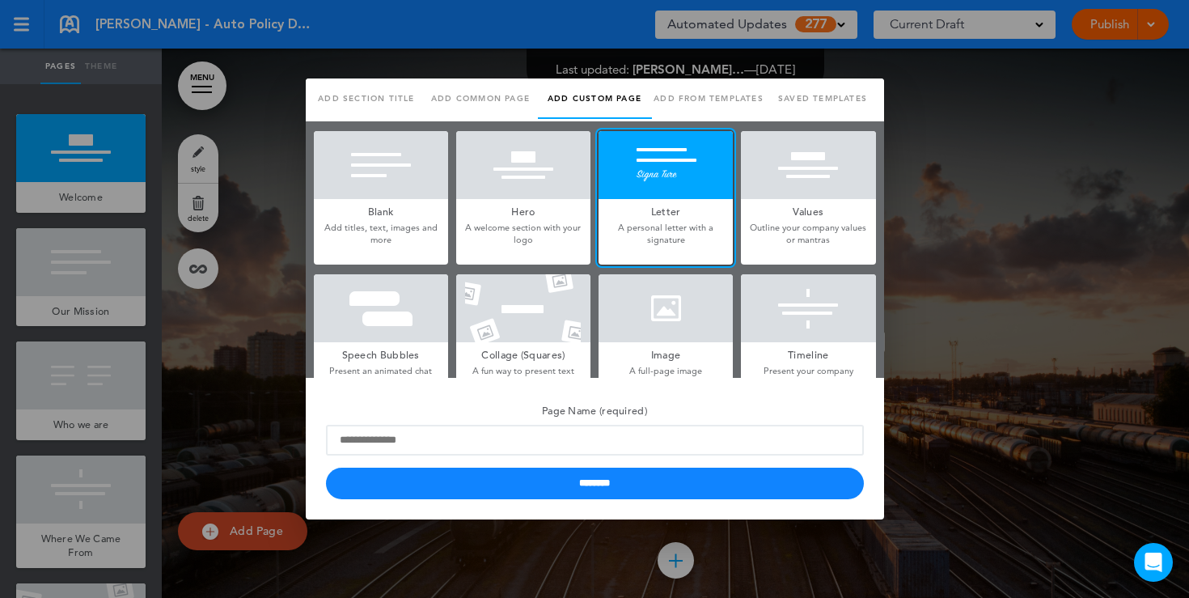
click at [271, 270] on div at bounding box center [594, 299] width 1189 height 598
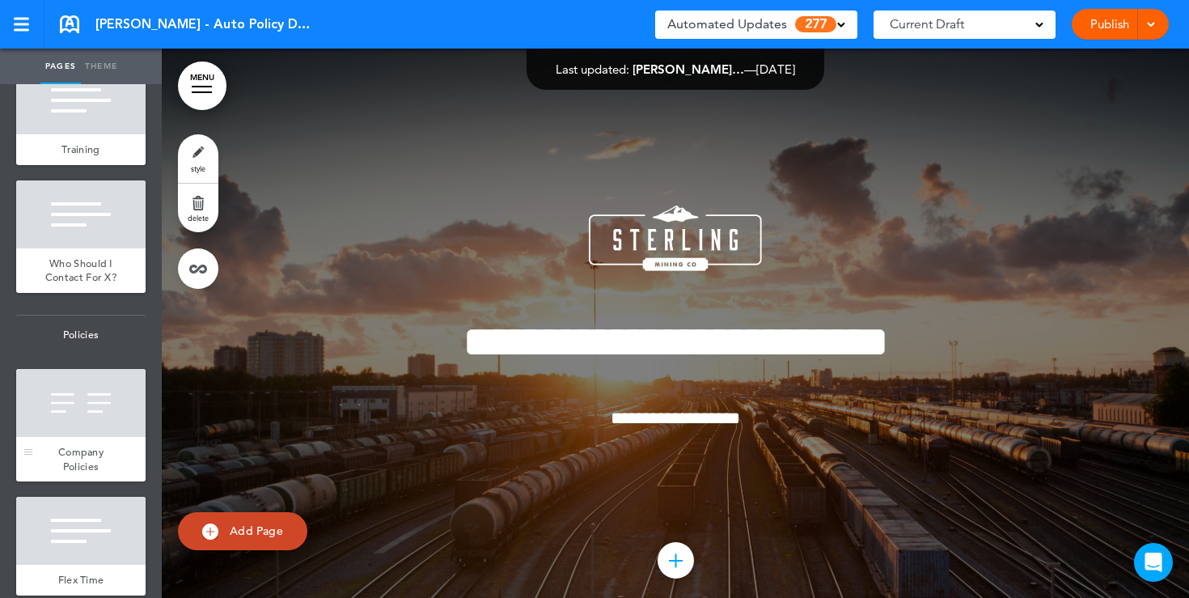
scroll to position [1204, 0]
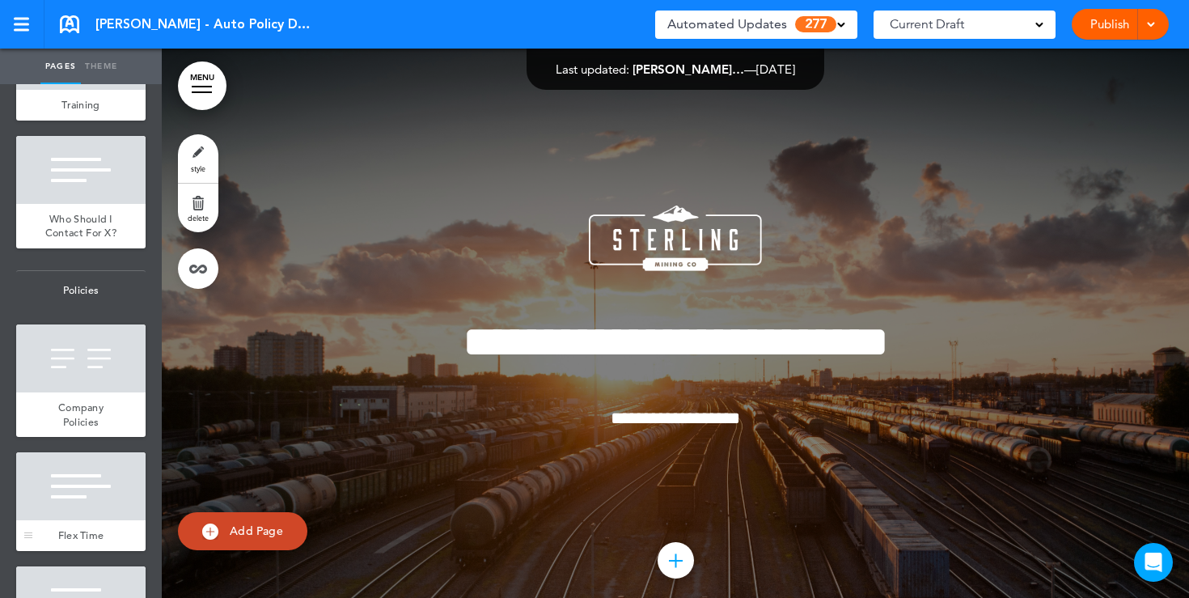
click at [62, 490] on div at bounding box center [80, 486] width 129 height 68
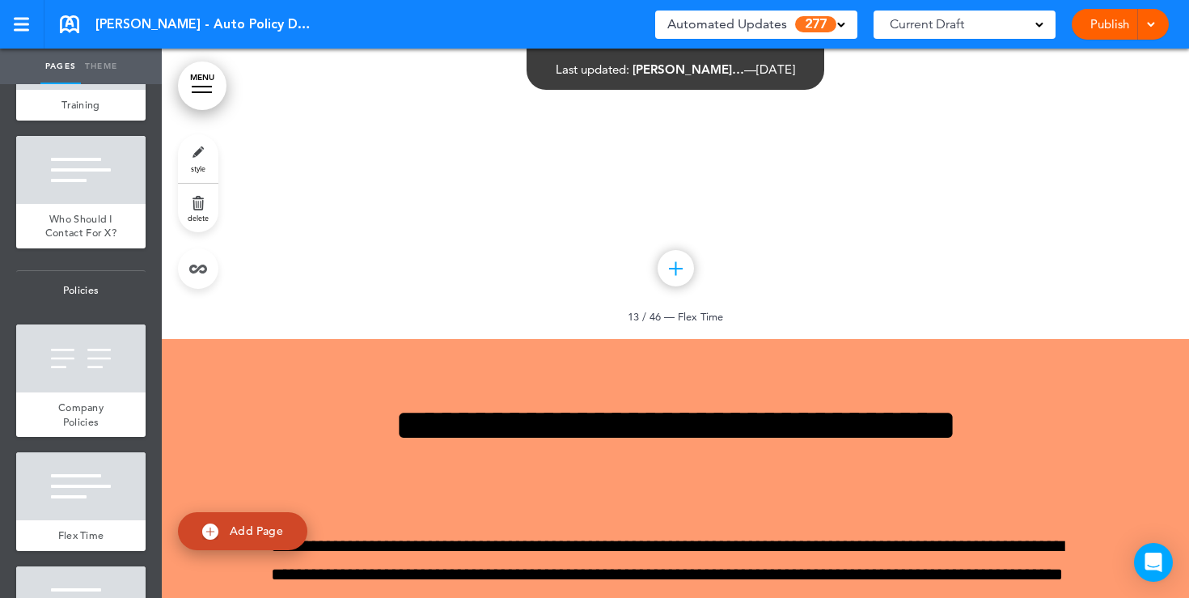
scroll to position [11392, 0]
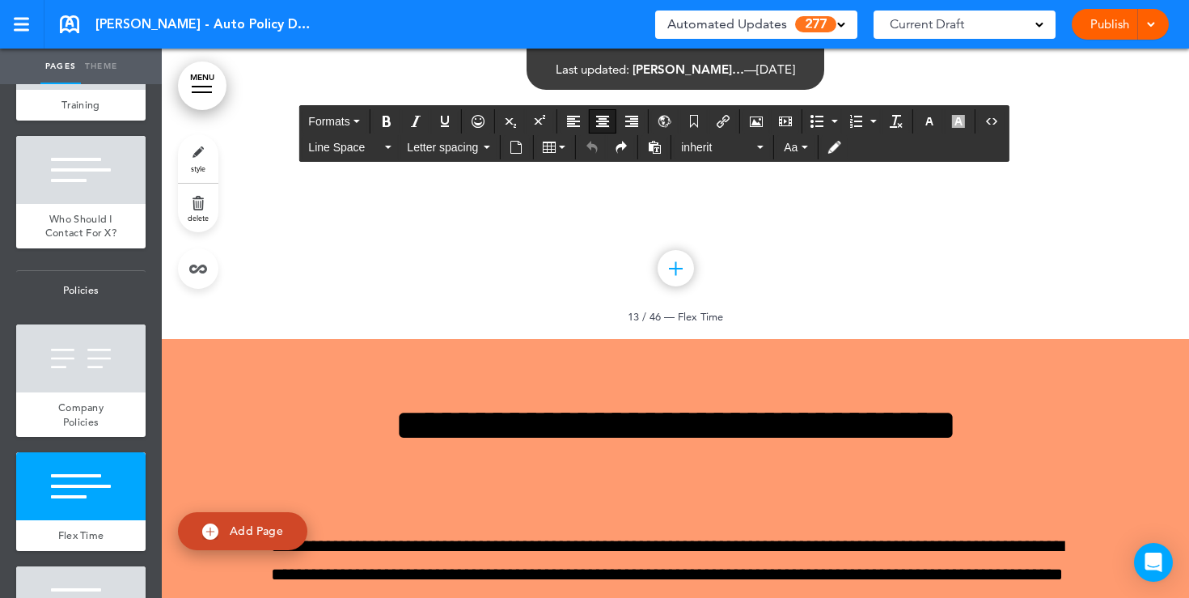
drag, startPoint x: 452, startPoint y: 311, endPoint x: 271, endPoint y: 306, distance: 181.3
click at [603, 124] on icon "Align center" at bounding box center [602, 121] width 13 height 13
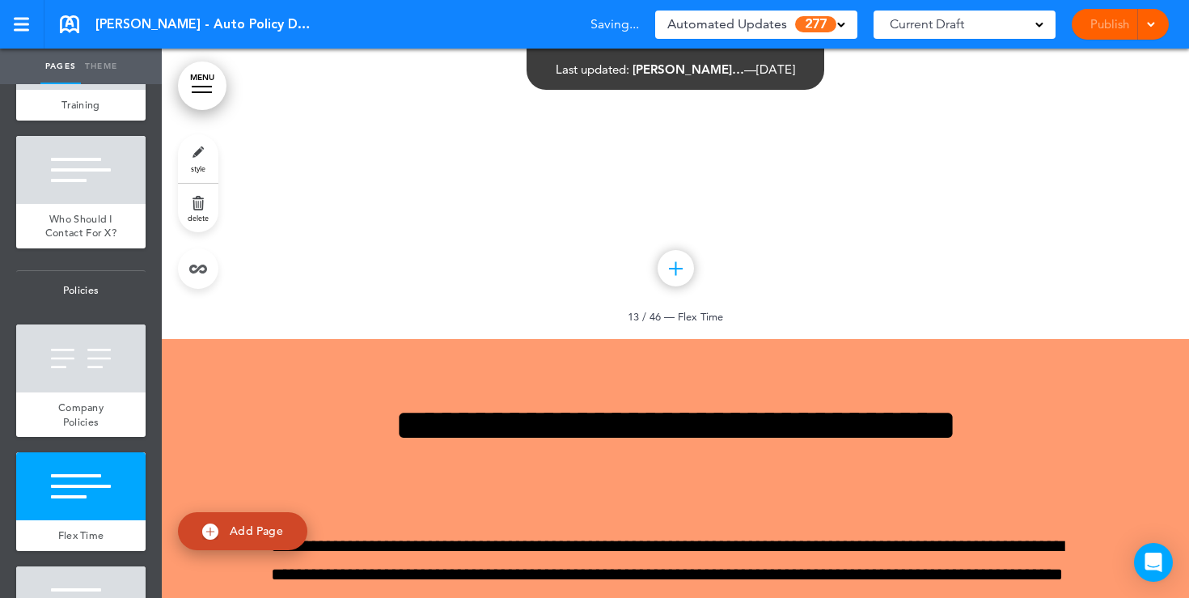
click at [196, 165] on span "style" at bounding box center [198, 168] width 15 height 10
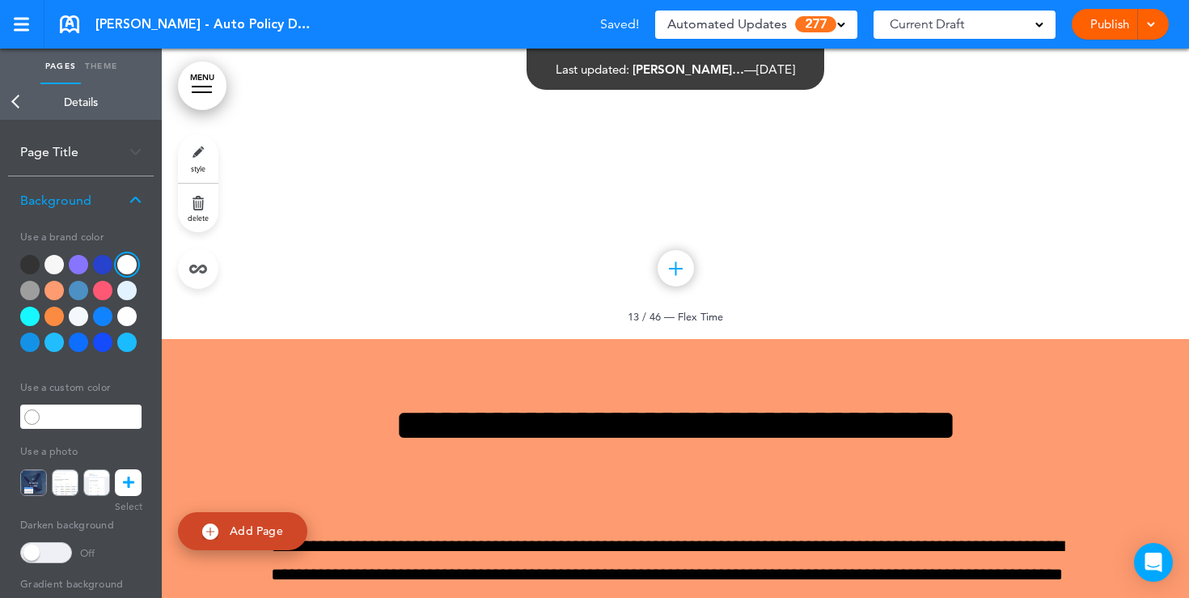
click at [54, 294] on div at bounding box center [53, 290] width 19 height 19
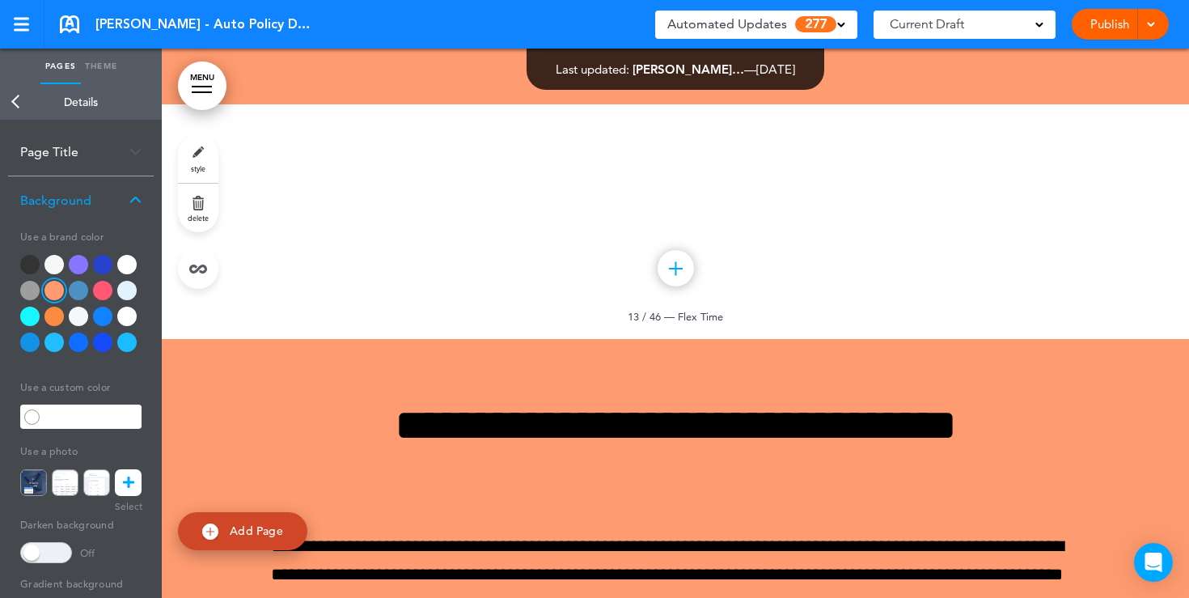
click at [124, 482] on icon at bounding box center [128, 482] width 11 height 27
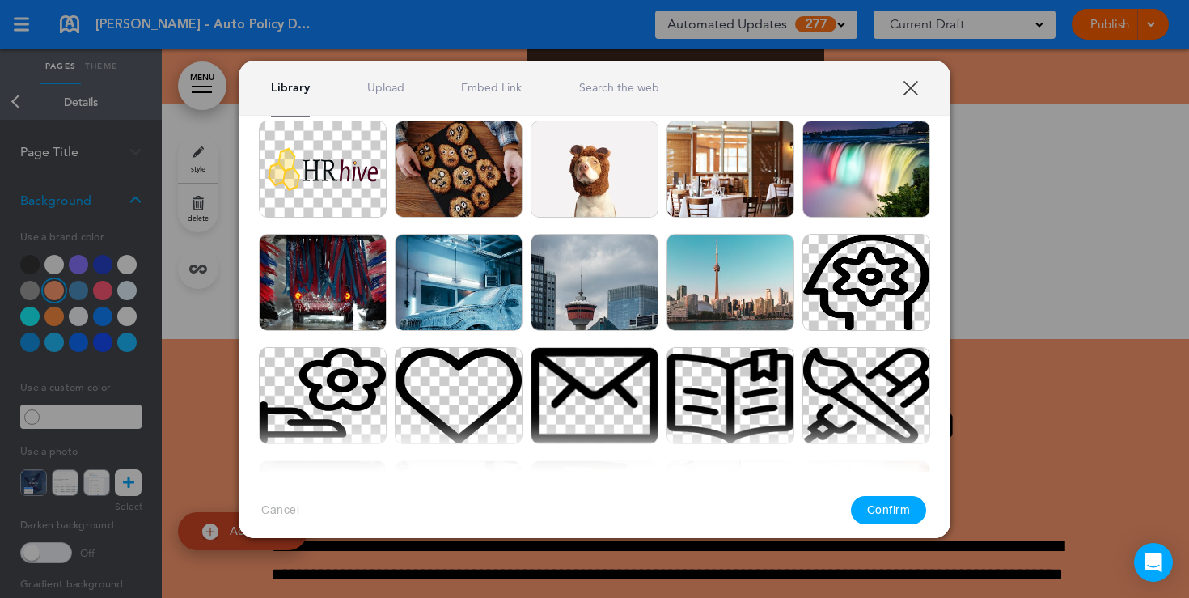
scroll to position [294, 0]
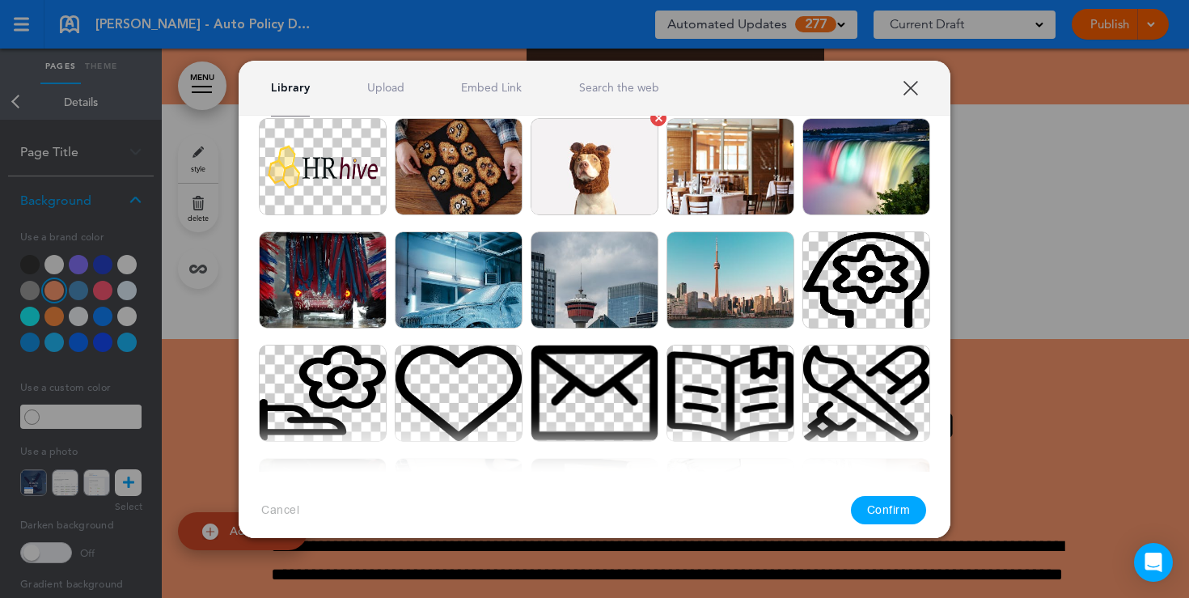
click at [603, 174] on img at bounding box center [595, 166] width 128 height 97
click at [893, 508] on button "Confirm" at bounding box center [889, 510] width 76 height 28
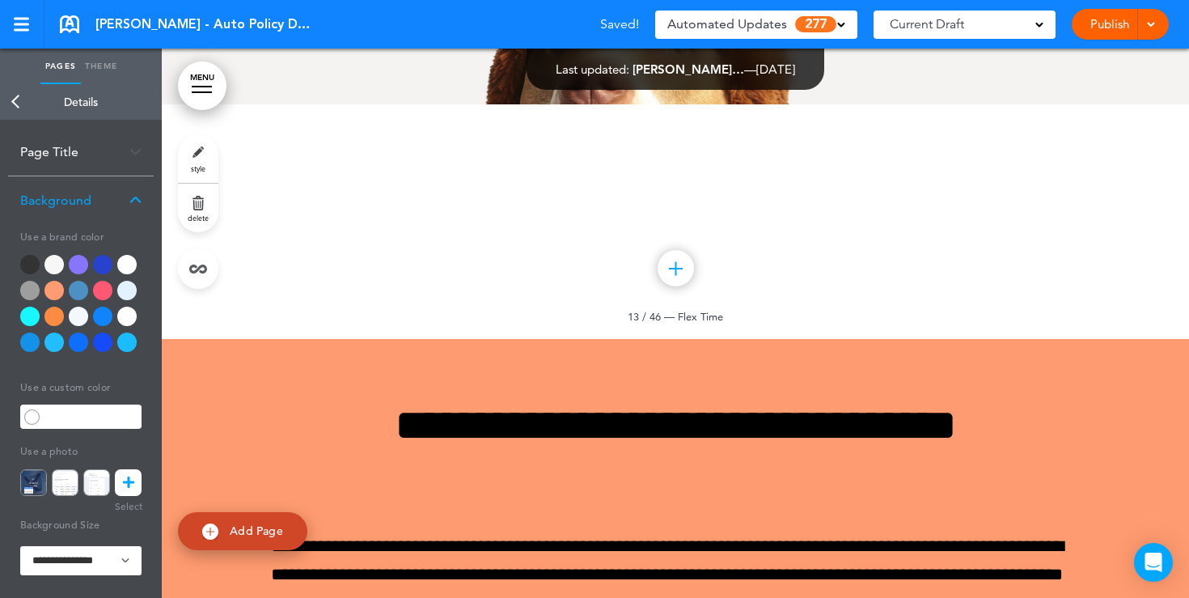
scroll to position [11299, 0]
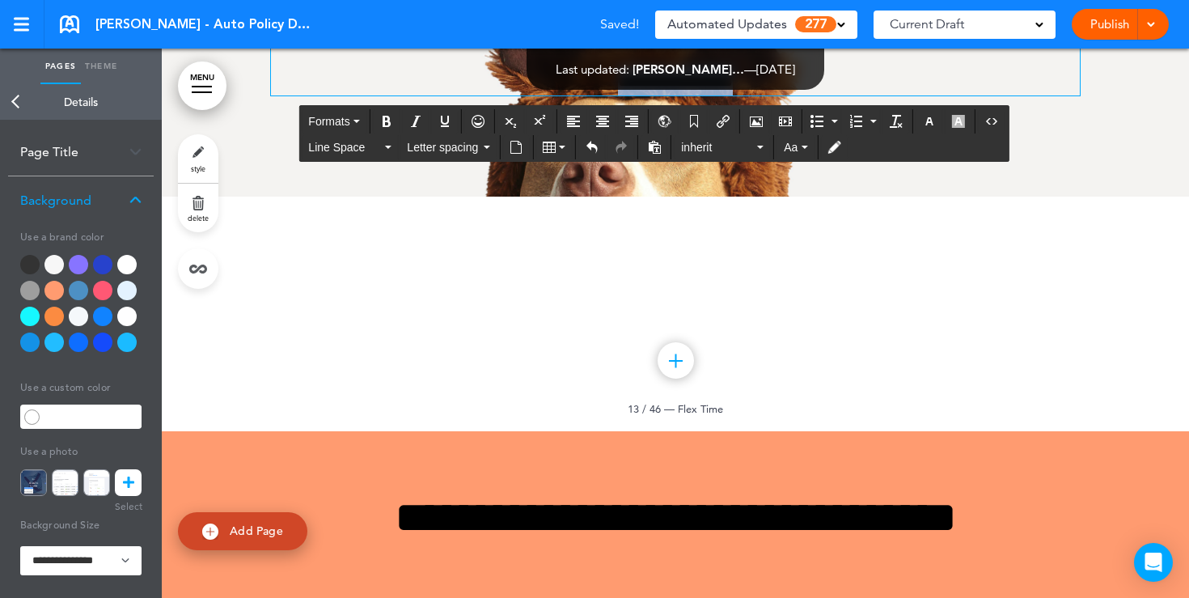
drag, startPoint x: 795, startPoint y: 397, endPoint x: 568, endPoint y: 226, distance: 284.7
click at [568, 95] on div "**********" at bounding box center [675, 2] width 809 height 186
click at [924, 120] on icon "button" at bounding box center [929, 121] width 13 height 13
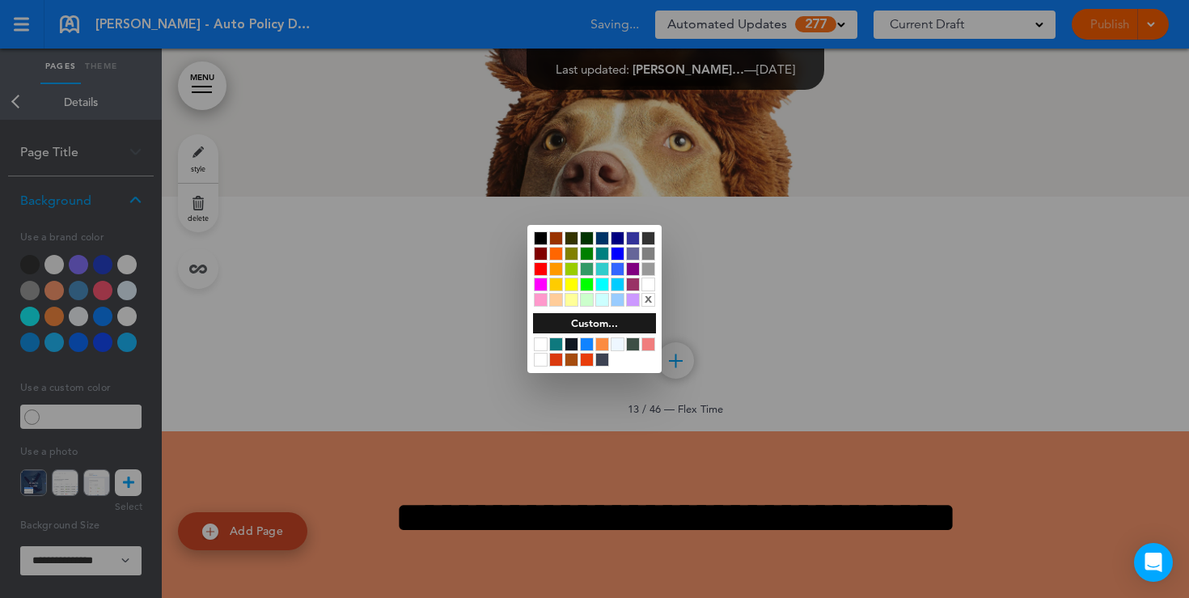
click at [648, 287] on div at bounding box center [648, 284] width 14 height 14
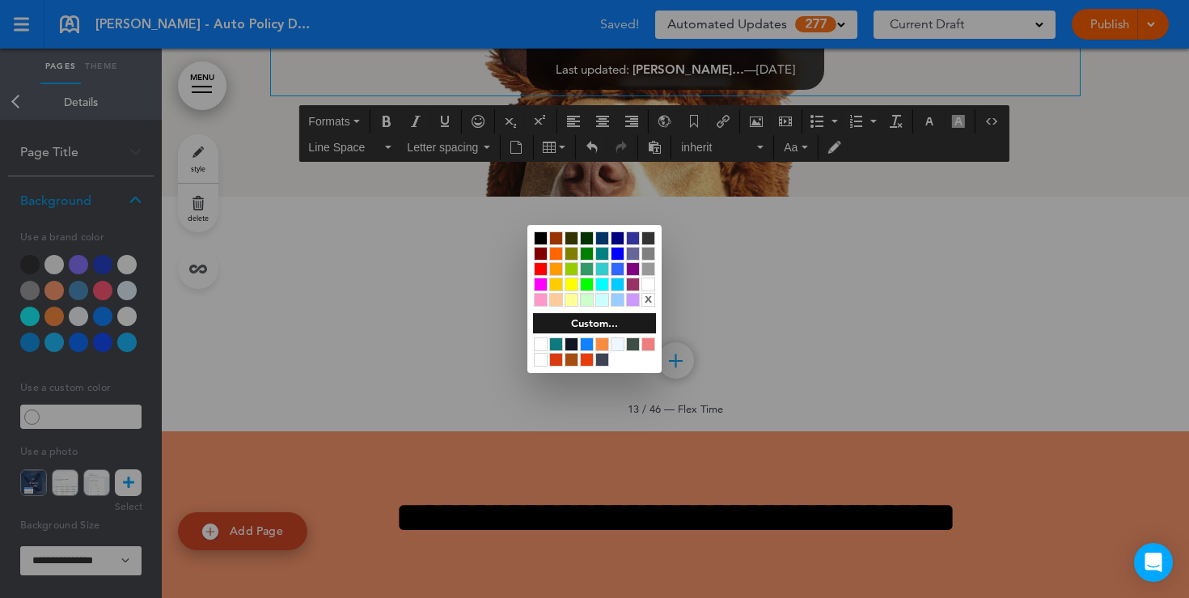
click at [442, 429] on div at bounding box center [594, 299] width 1189 height 598
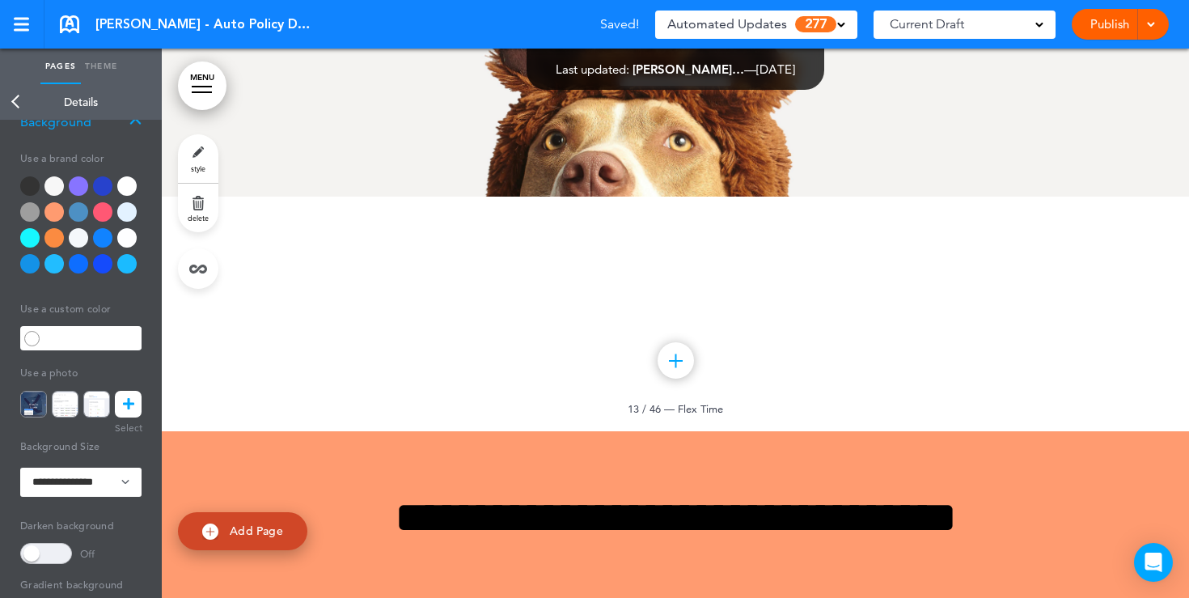
scroll to position [178, 0]
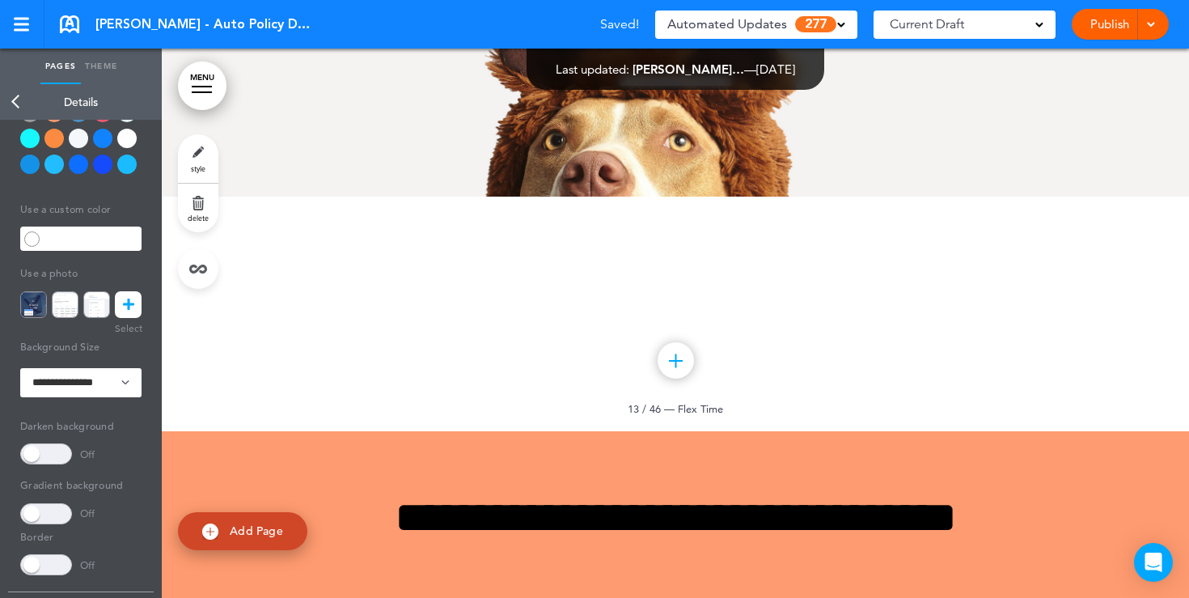
click at [54, 448] on span at bounding box center [46, 453] width 52 height 21
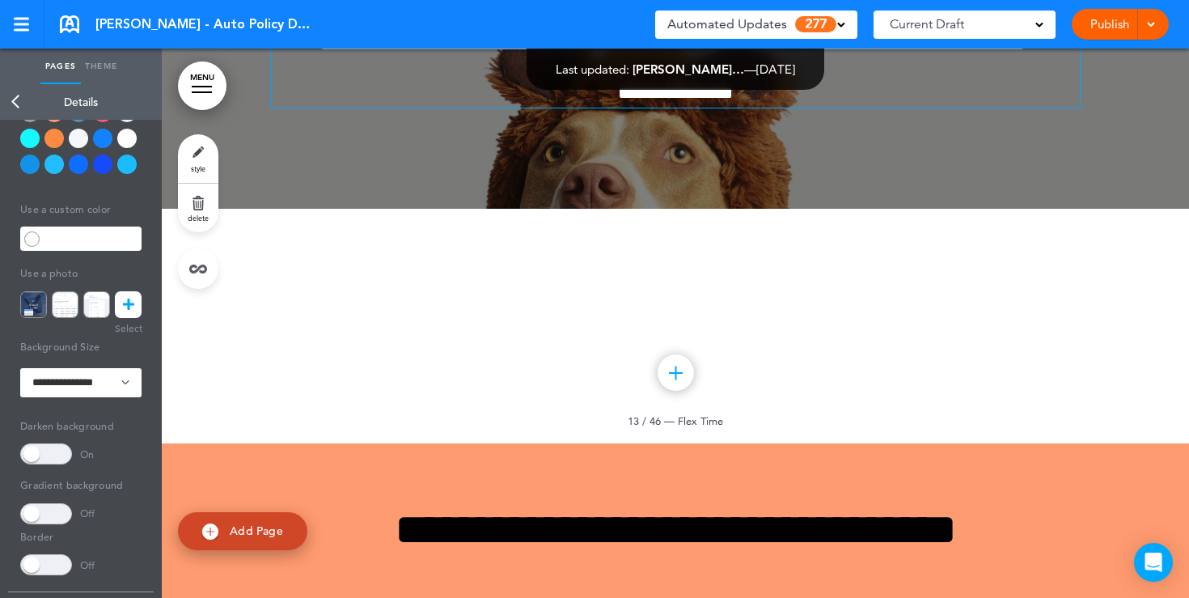
scroll to position [11288, 0]
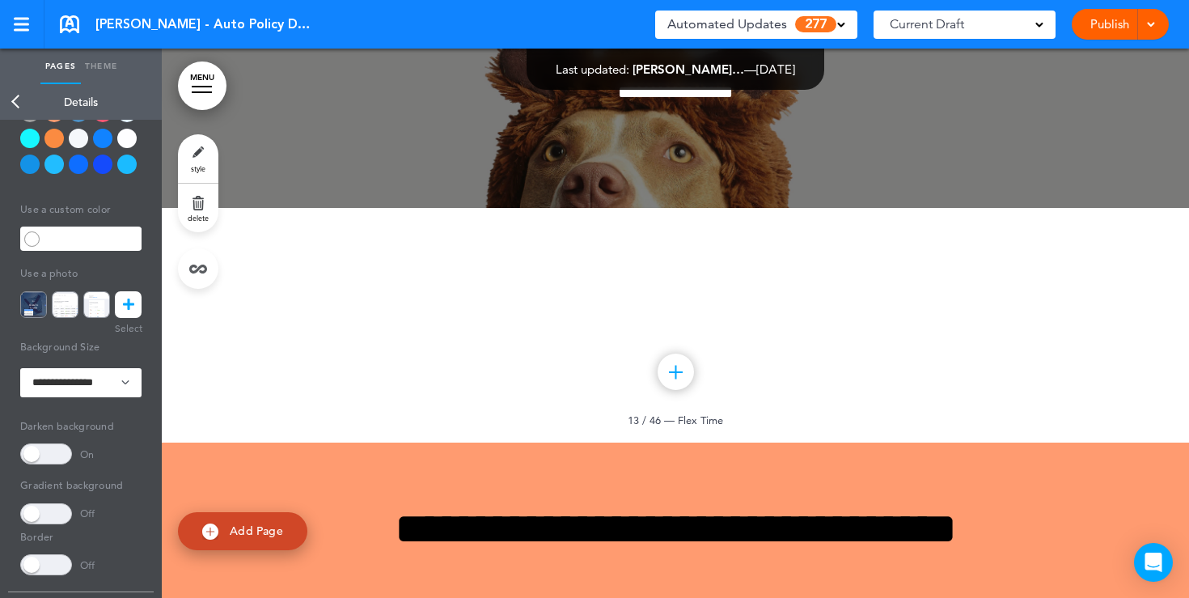
click at [1099, 23] on link "Publish" at bounding box center [1109, 24] width 51 height 31
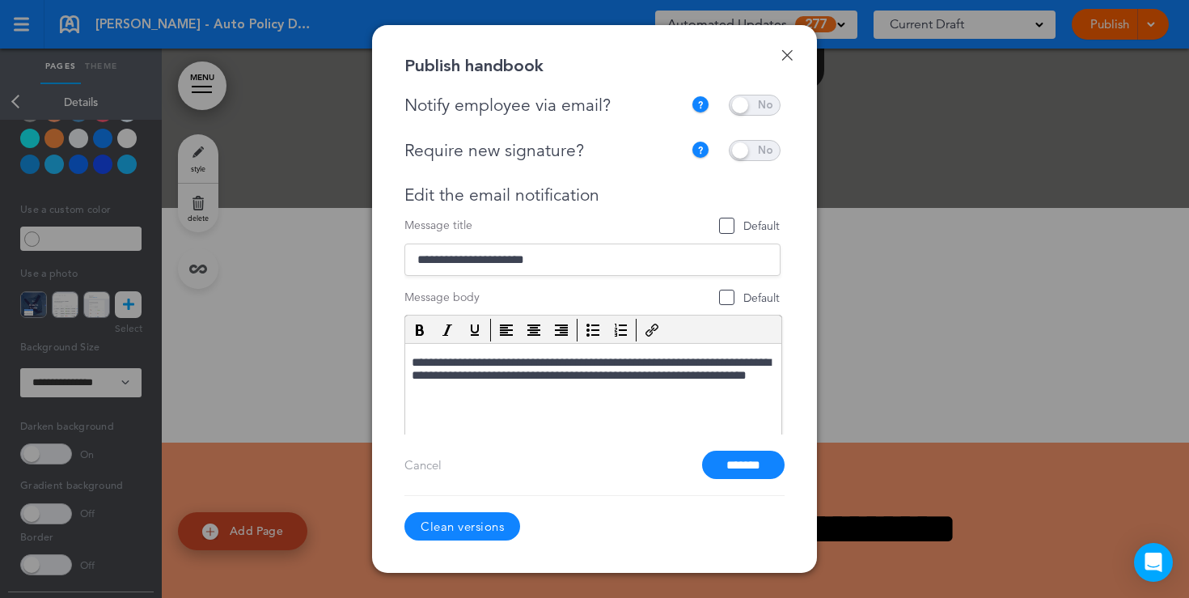
click at [745, 108] on span at bounding box center [755, 105] width 52 height 21
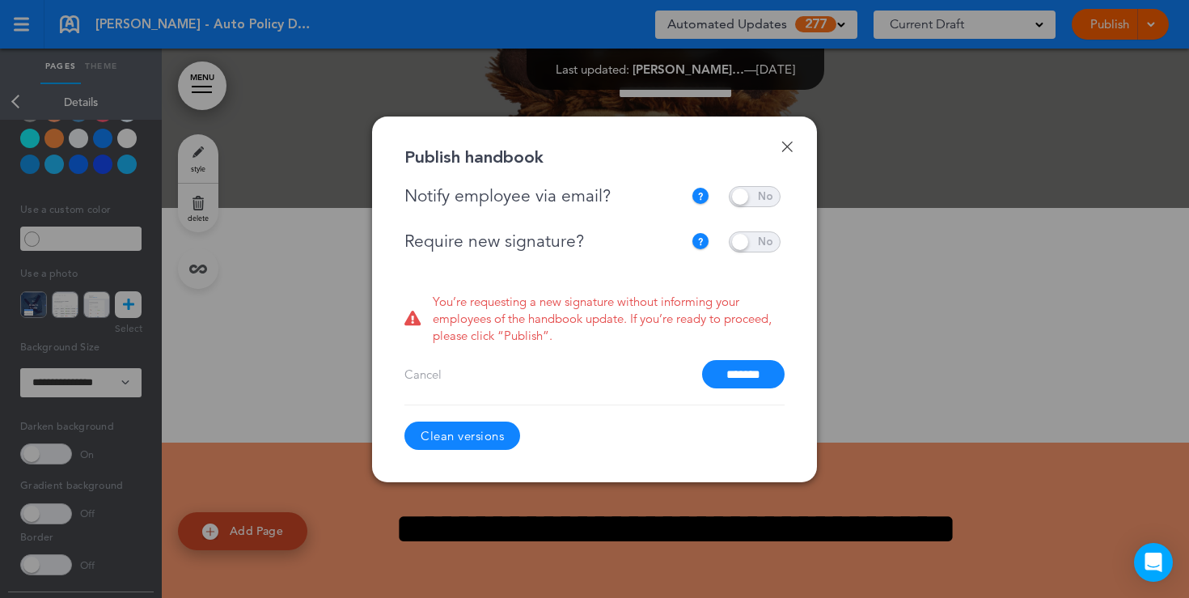
click at [736, 196] on span at bounding box center [755, 196] width 52 height 21
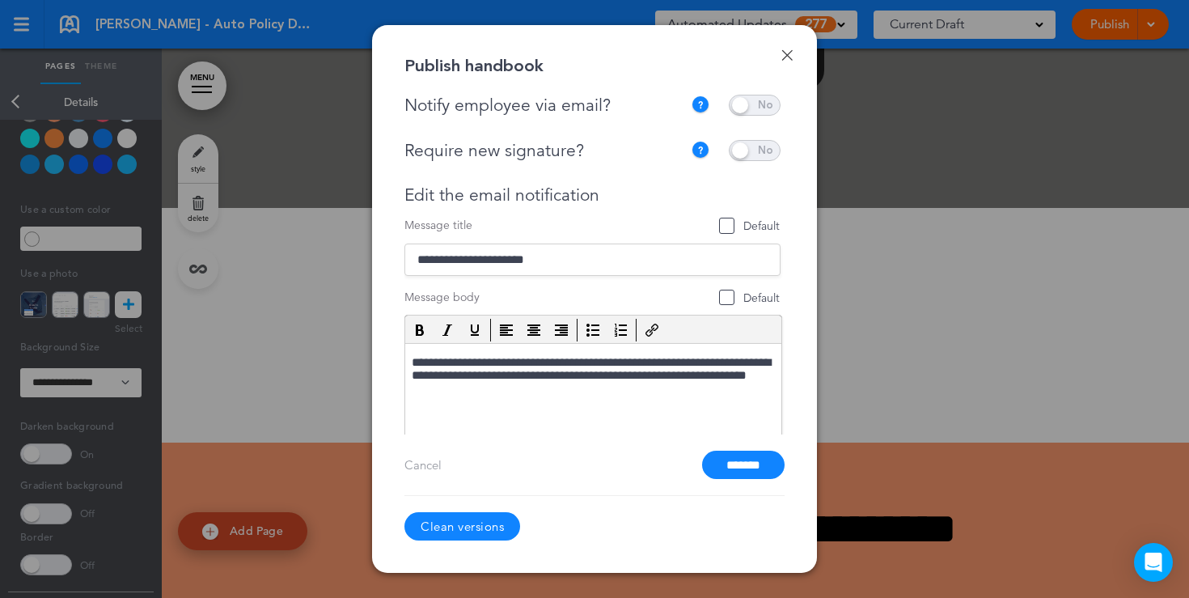
click at [755, 152] on span at bounding box center [755, 150] width 52 height 21
click at [750, 153] on span at bounding box center [755, 150] width 52 height 21
drag, startPoint x: 603, startPoint y: 194, endPoint x: 413, endPoint y: 194, distance: 190.9
click at [413, 194] on div "Edit the email notification" at bounding box center [592, 195] width 376 height 20
click at [744, 471] on input "*******" at bounding box center [743, 465] width 83 height 28
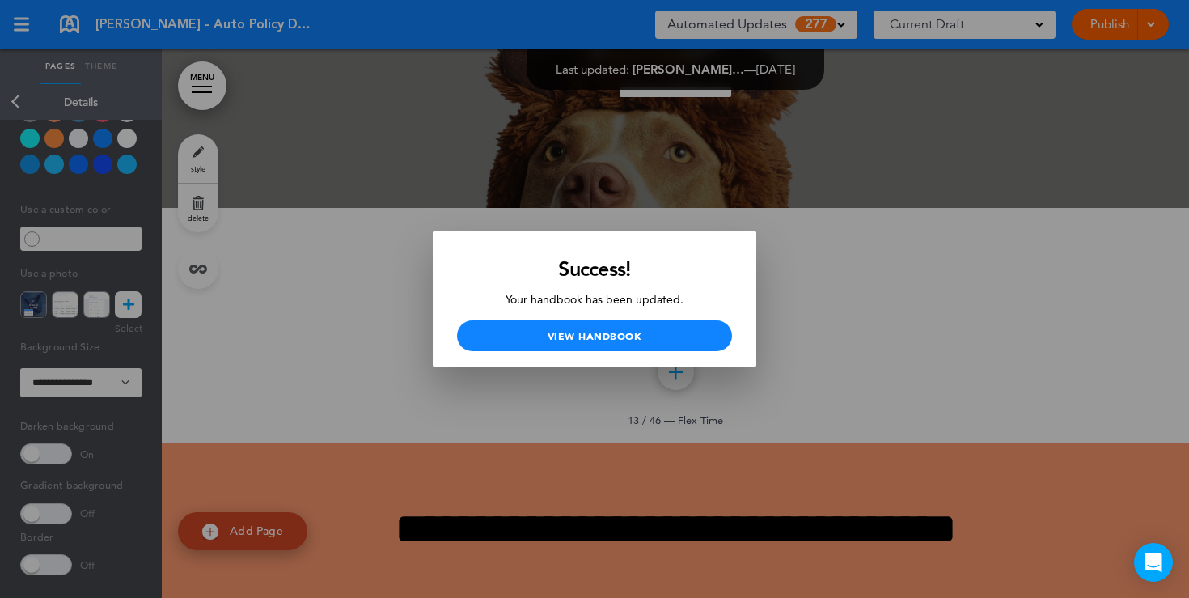
click at [827, 179] on div at bounding box center [594, 299] width 1189 height 598
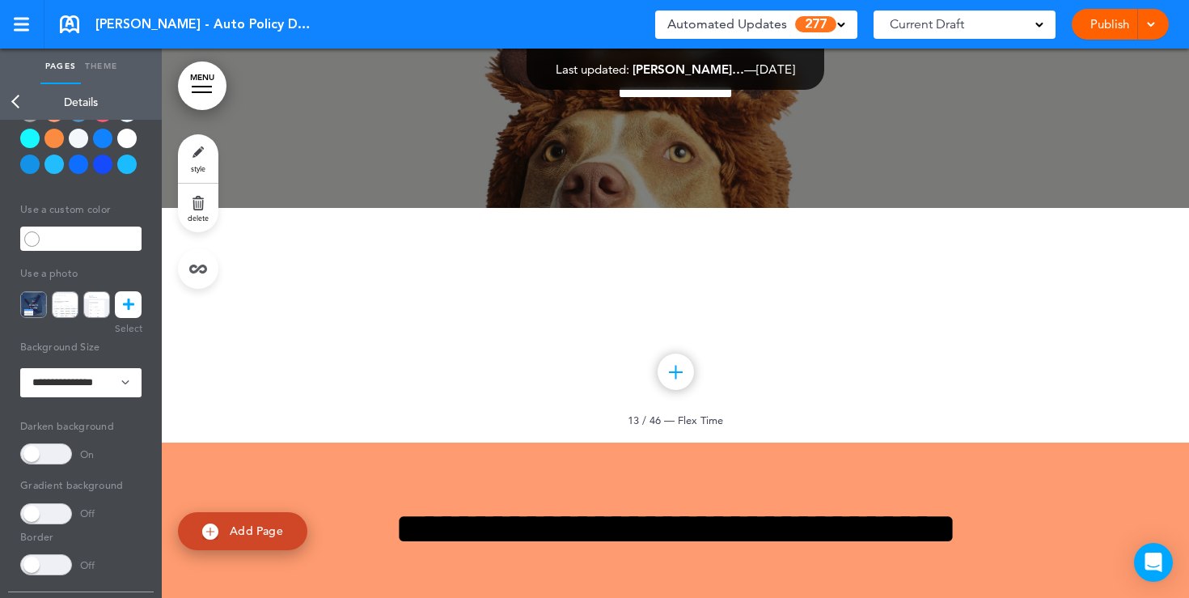
click at [15, 102] on link "Back" at bounding box center [16, 102] width 32 height 36
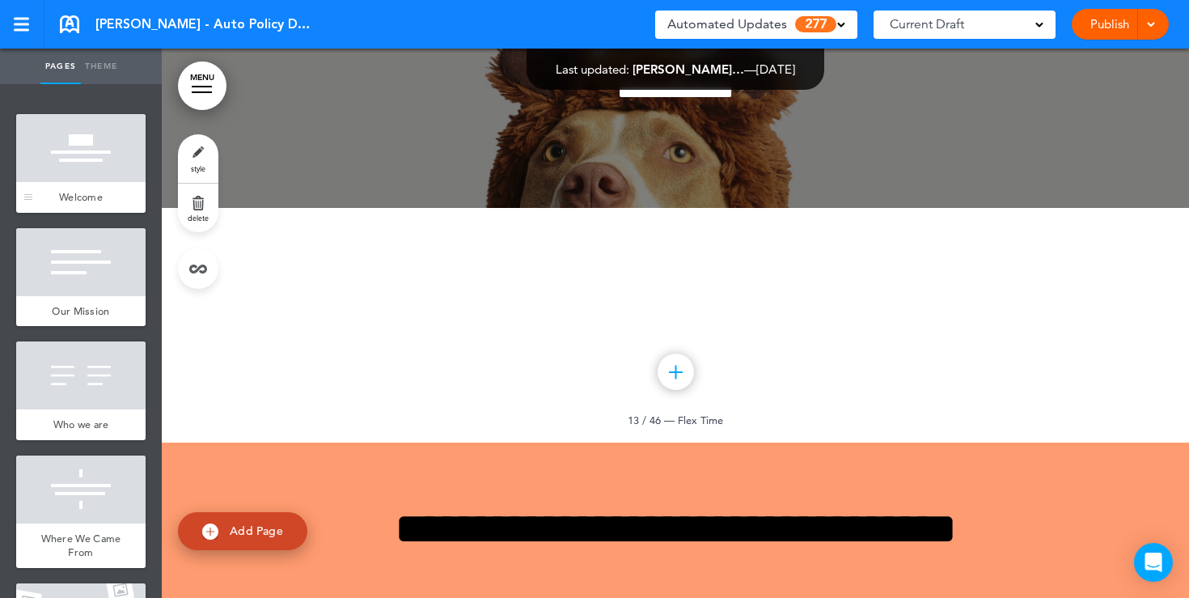
click at [85, 159] on div at bounding box center [80, 148] width 129 height 68
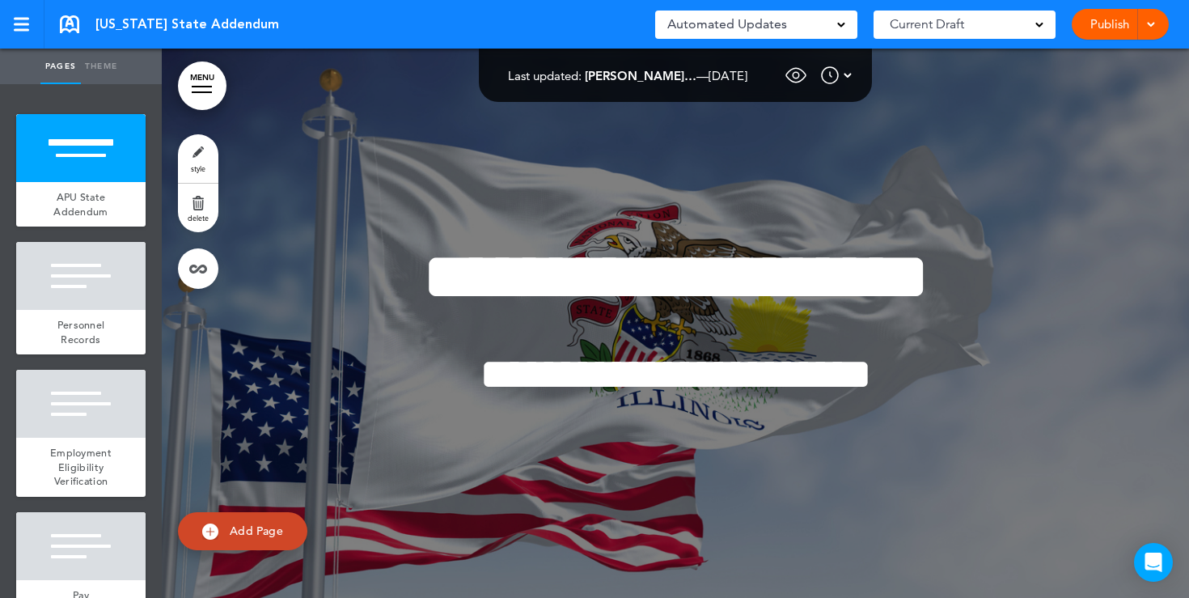
click at [837, 31] on div "Automated Updates 0" at bounding box center [756, 24] width 178 height 23
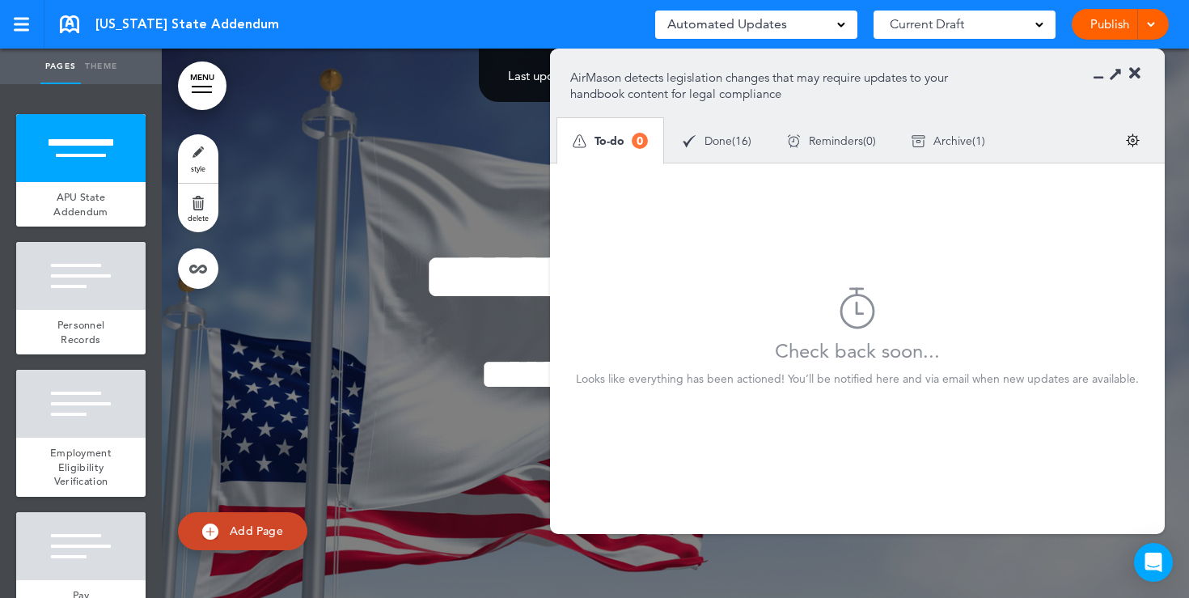
click at [722, 155] on div "Done ( 16 )" at bounding box center [717, 141] width 104 height 43
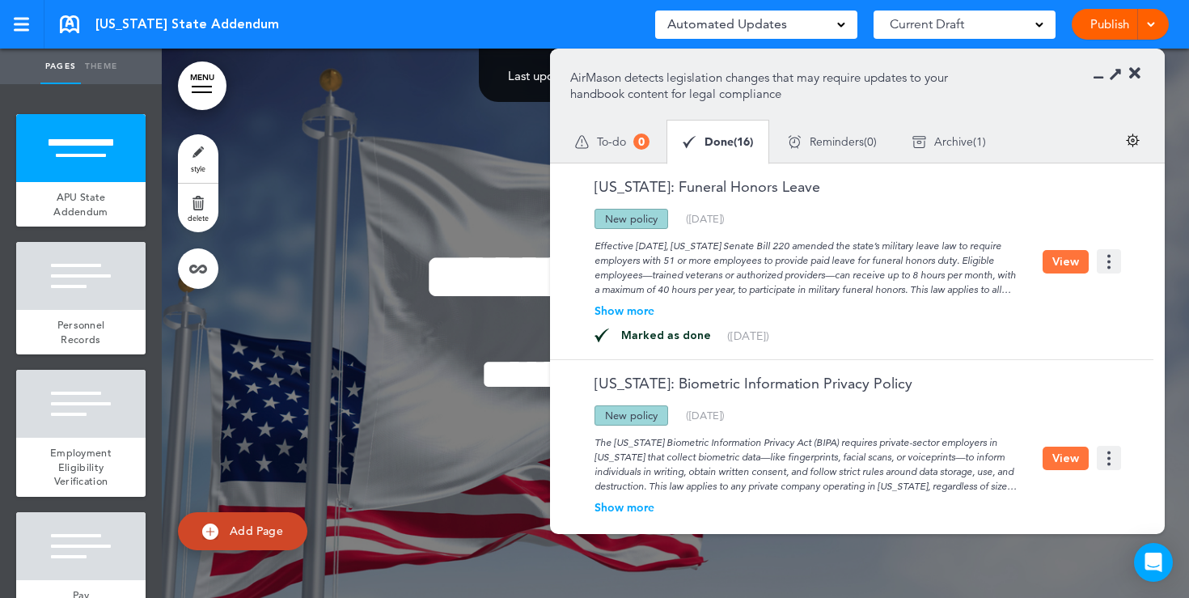
drag, startPoint x: 662, startPoint y: 219, endPoint x: 599, endPoint y: 214, distance: 62.5
click at [599, 214] on div "New policy" at bounding box center [632, 219] width 74 height 20
drag, startPoint x: 700, startPoint y: 248, endPoint x: 625, endPoint y: 248, distance: 75.2
click at [626, 248] on div "Effective August 1, 2025, Illinois Senate Bill 220 amended the state’s military…" at bounding box center [806, 263] width 472 height 68
drag, startPoint x: 662, startPoint y: 259, endPoint x: 718, endPoint y: 265, distance: 56.9
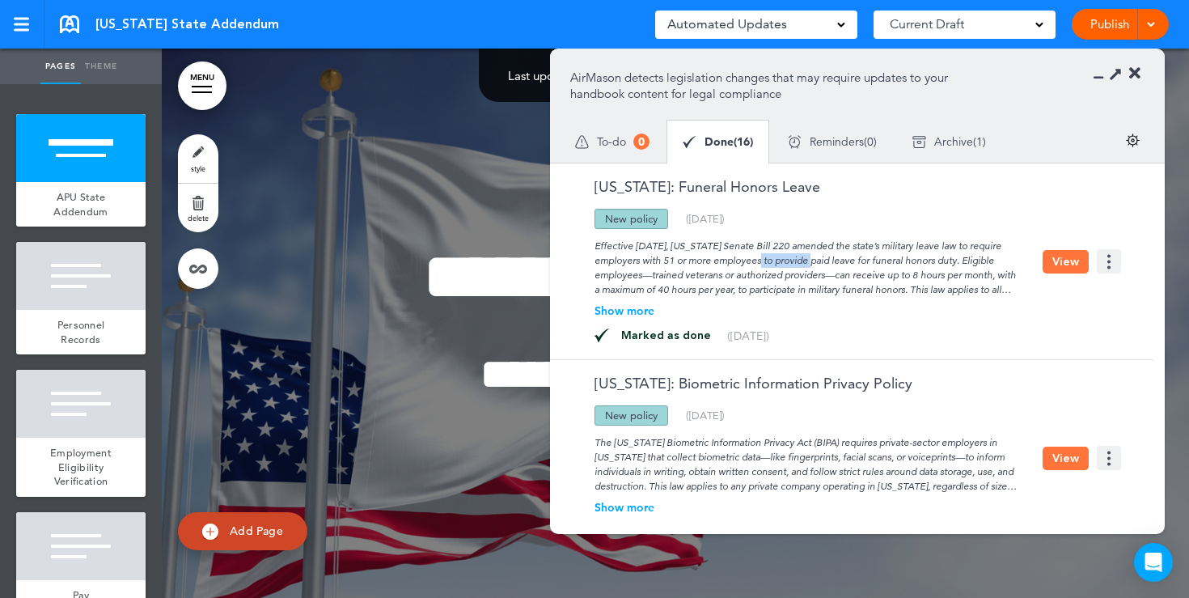
click at [718, 265] on div "Effective August 1, 2025, Illinois Senate Bill 220 amended the state’s military…" at bounding box center [806, 263] width 472 height 68
click at [1059, 264] on button "View" at bounding box center [1066, 261] width 46 height 23
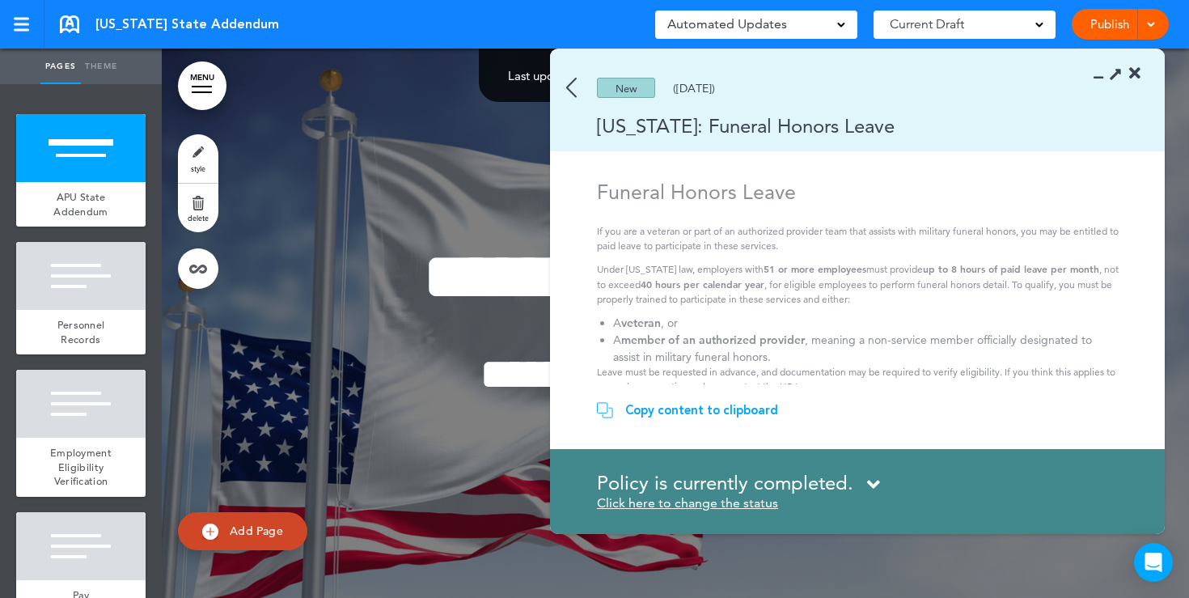
click at [1137, 75] on icon at bounding box center [1134, 74] width 11 height 16
